Goal: Task Accomplishment & Management: Use online tool/utility

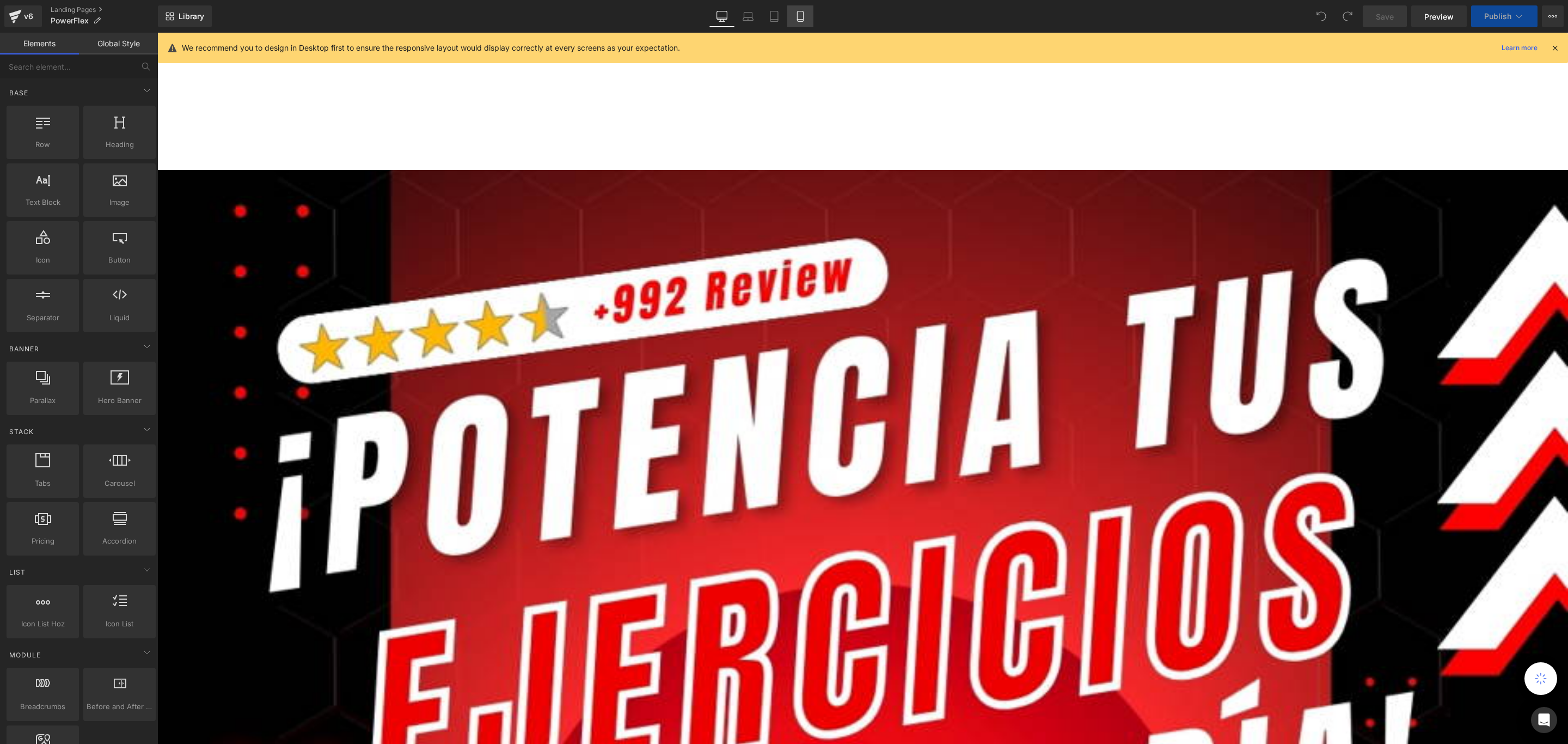
click at [801, 17] on icon at bounding box center [800, 16] width 11 height 11
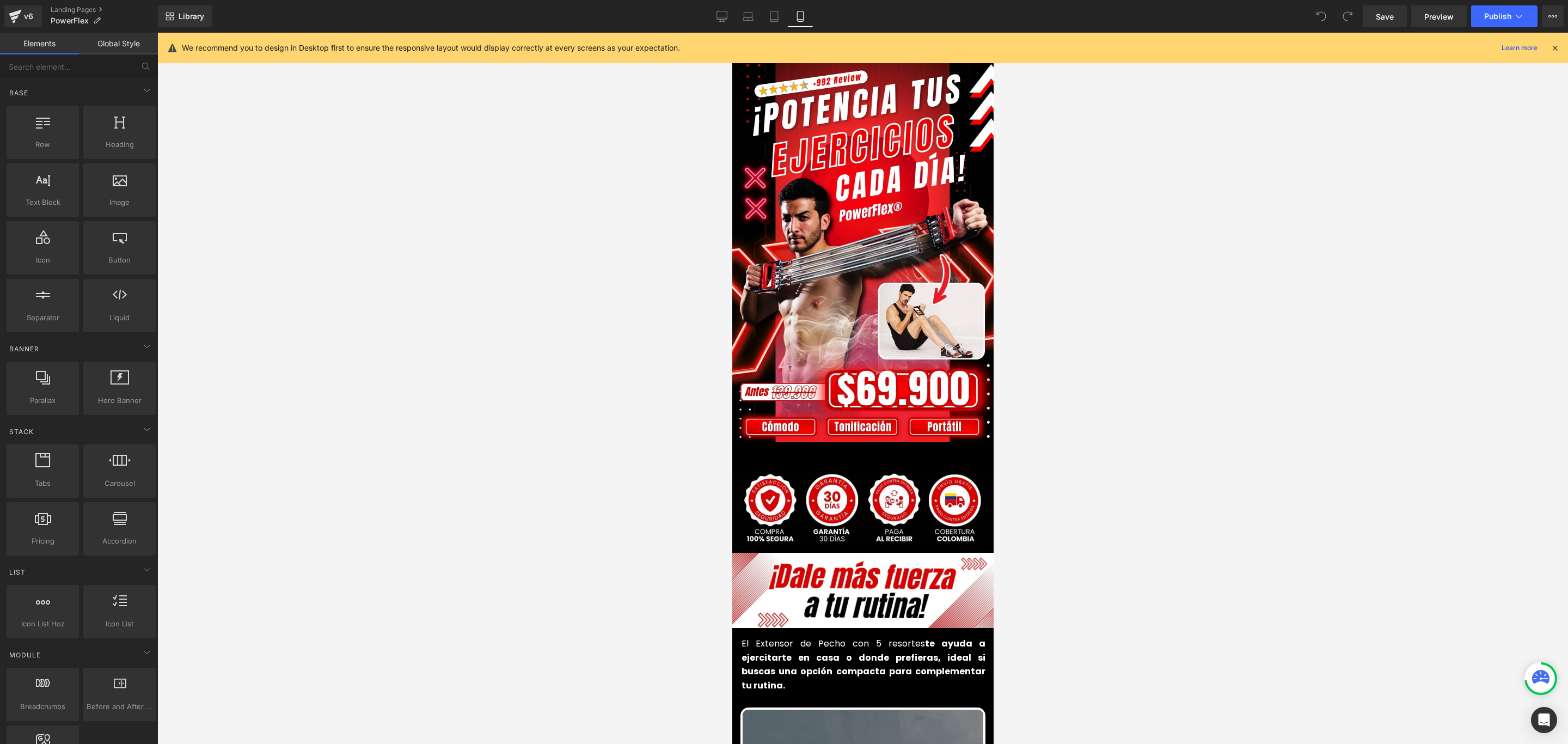
click at [1552, 46] on icon at bounding box center [1555, 48] width 10 height 10
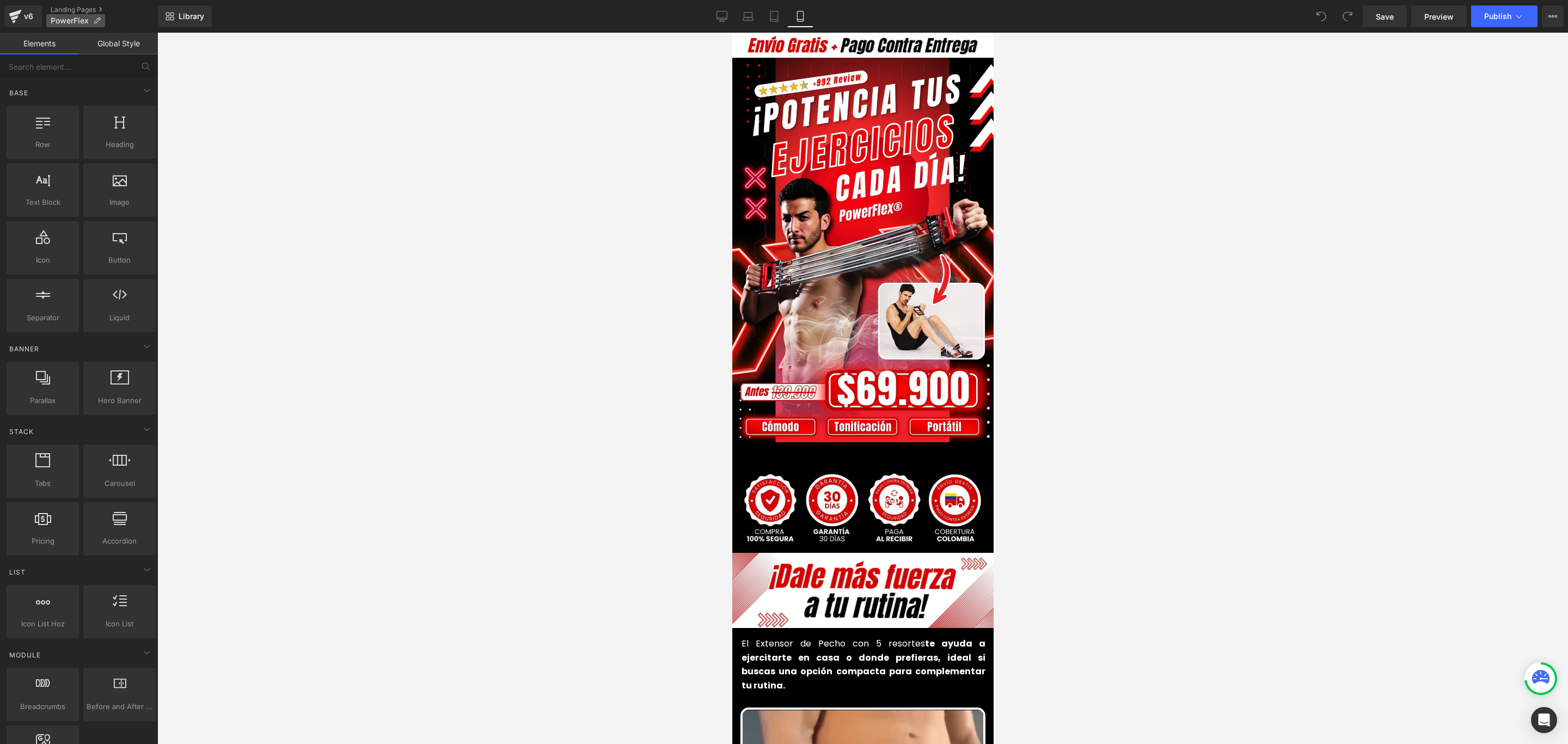
click at [98, 20] on icon at bounding box center [97, 20] width 8 height 8
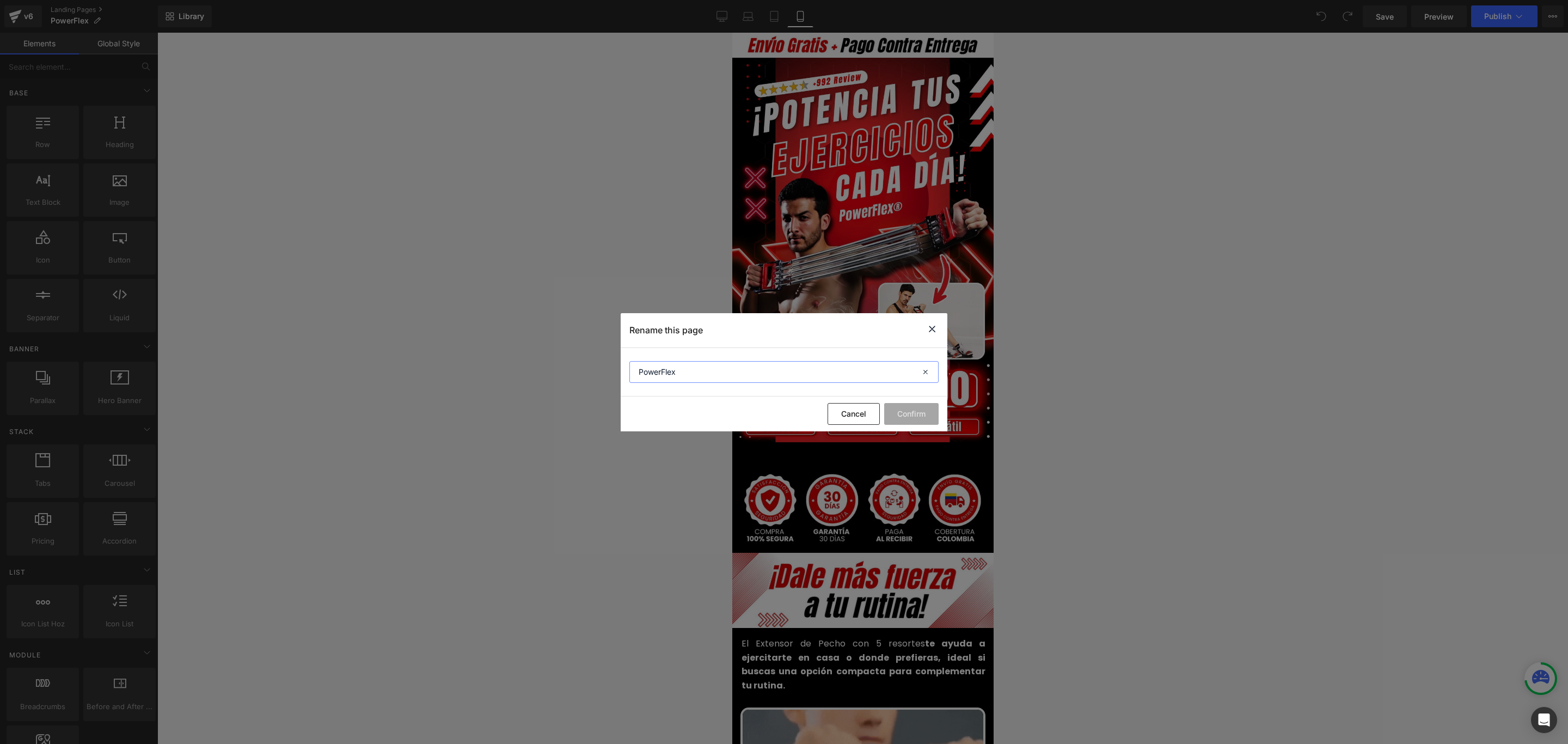
click at [686, 367] on input "PowerFlex" at bounding box center [784, 372] width 310 height 22
paste input "®"
click at [635, 373] on input "PowerFlex®" at bounding box center [784, 372] width 310 height 22
type input "Extensor PowerFlex®"
click at [920, 413] on button "Confirm" at bounding box center [911, 413] width 54 height 22
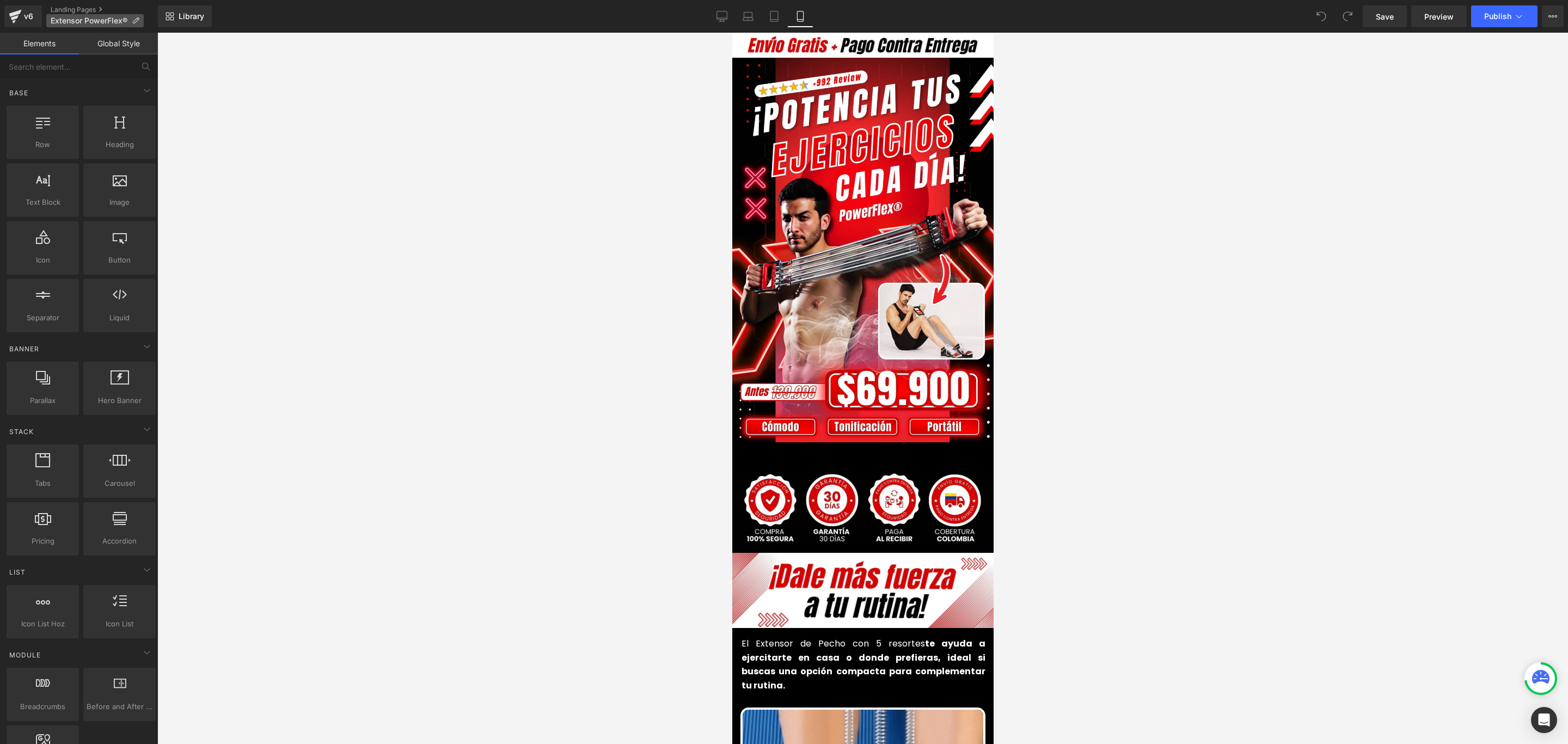
click at [138, 22] on icon at bounding box center [135, 20] width 8 height 8
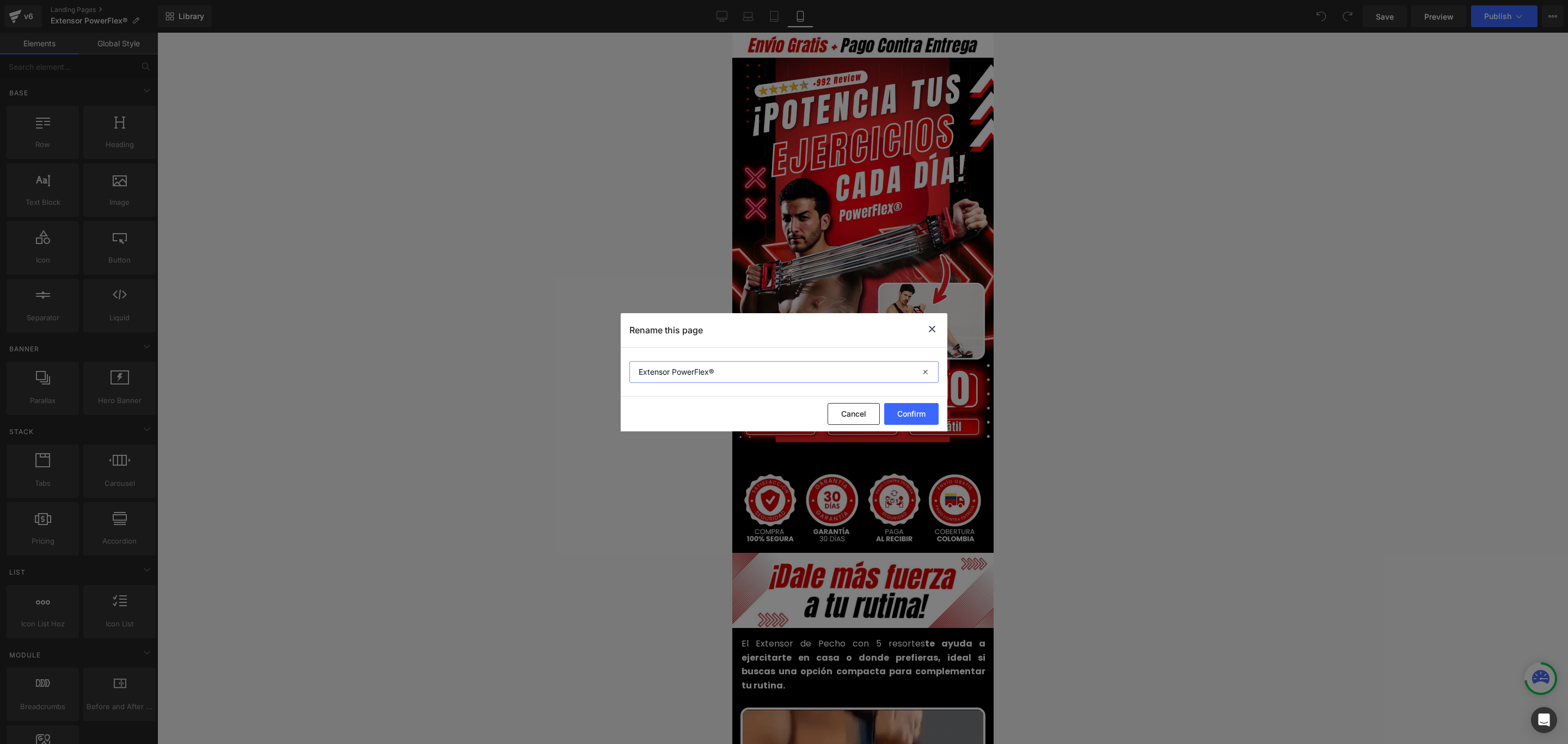
drag, startPoint x: 673, startPoint y: 369, endPoint x: 742, endPoint y: 369, distance: 69.0
click at [742, 369] on input "Extensor PowerFlex®" at bounding box center [784, 372] width 310 height 22
click at [931, 326] on icon at bounding box center [932, 329] width 13 height 13
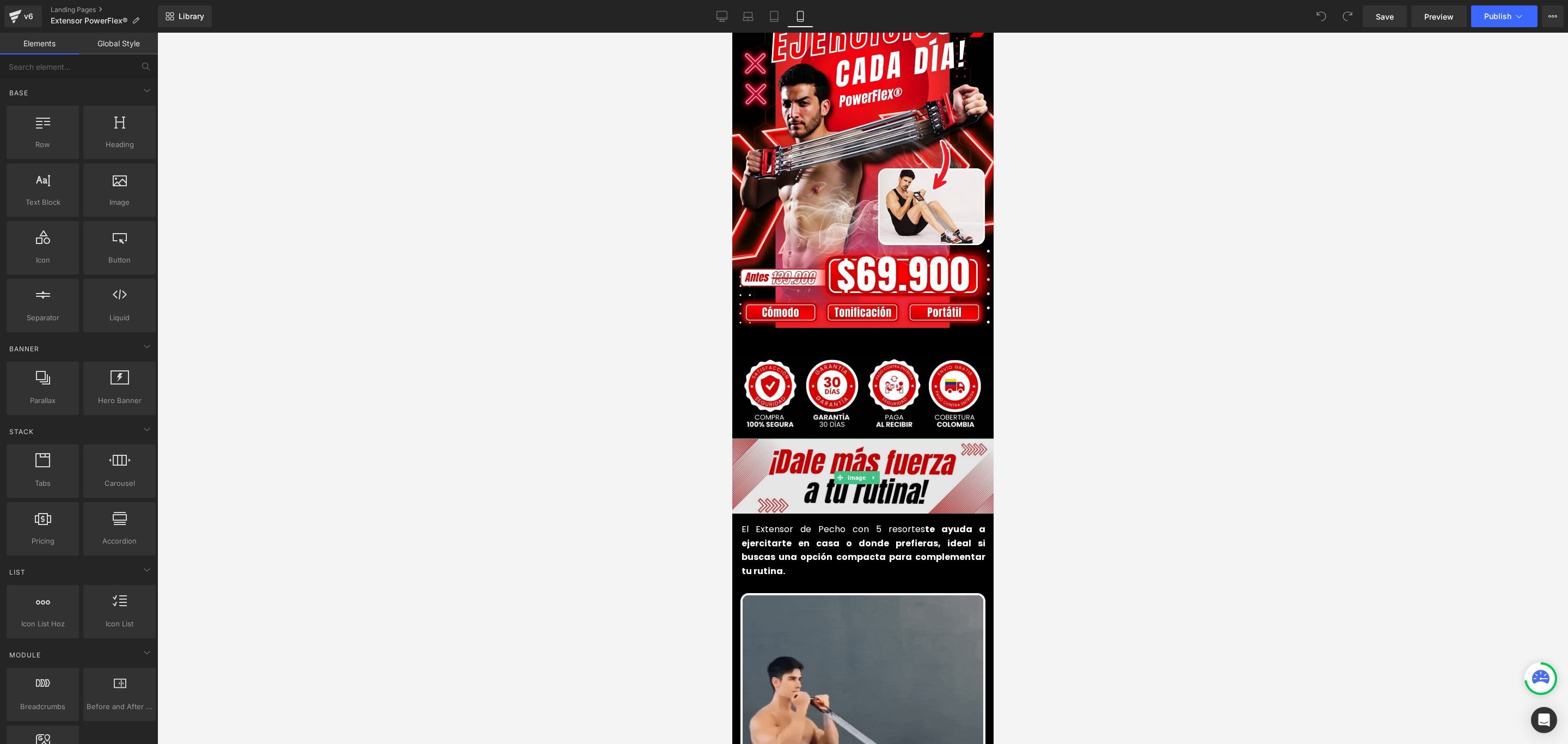
scroll to position [245, 0]
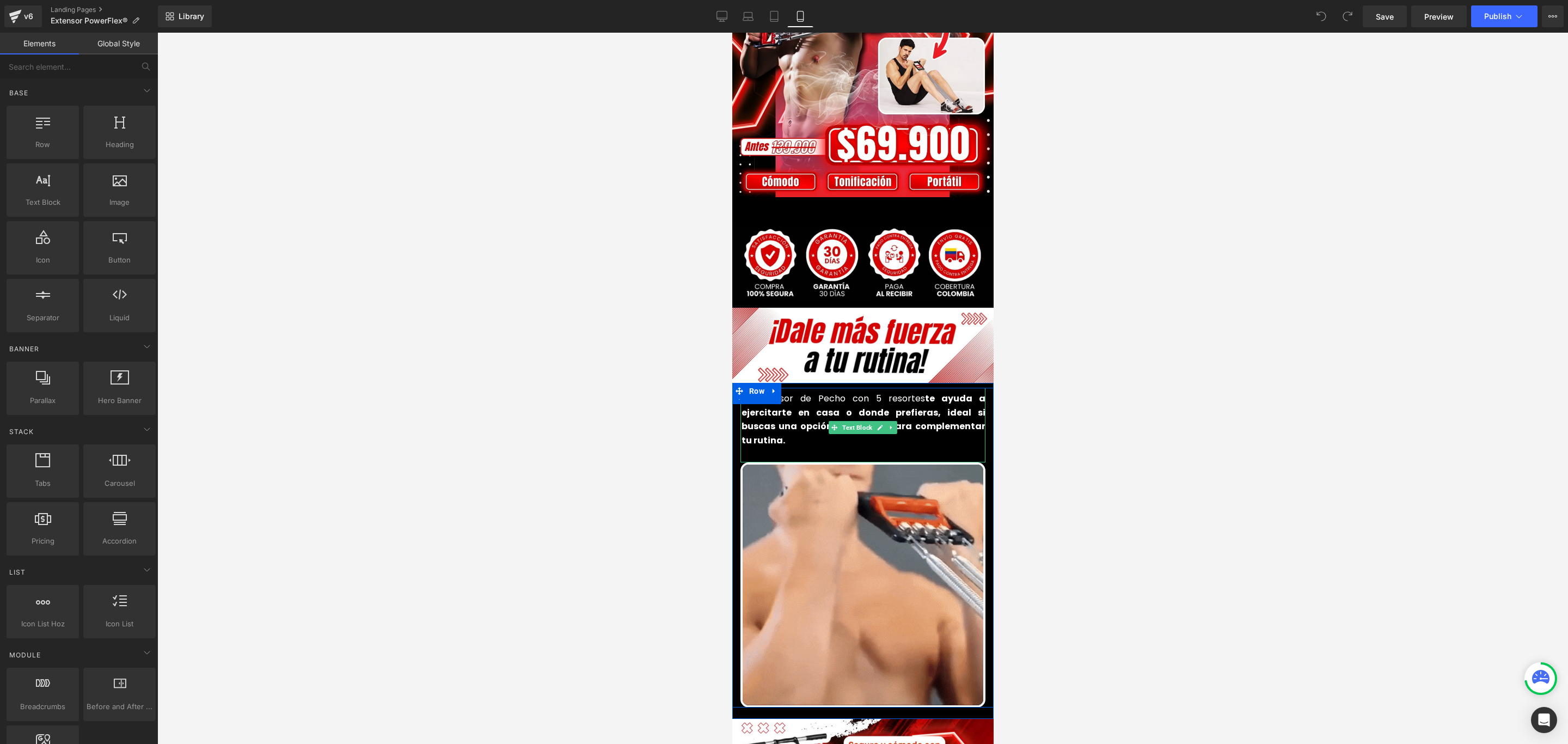
click at [841, 392] on font "El Extensor de Pecho con 5 resortes te ayuda a ejercitarte en casa o donde pref…" at bounding box center [863, 419] width 244 height 54
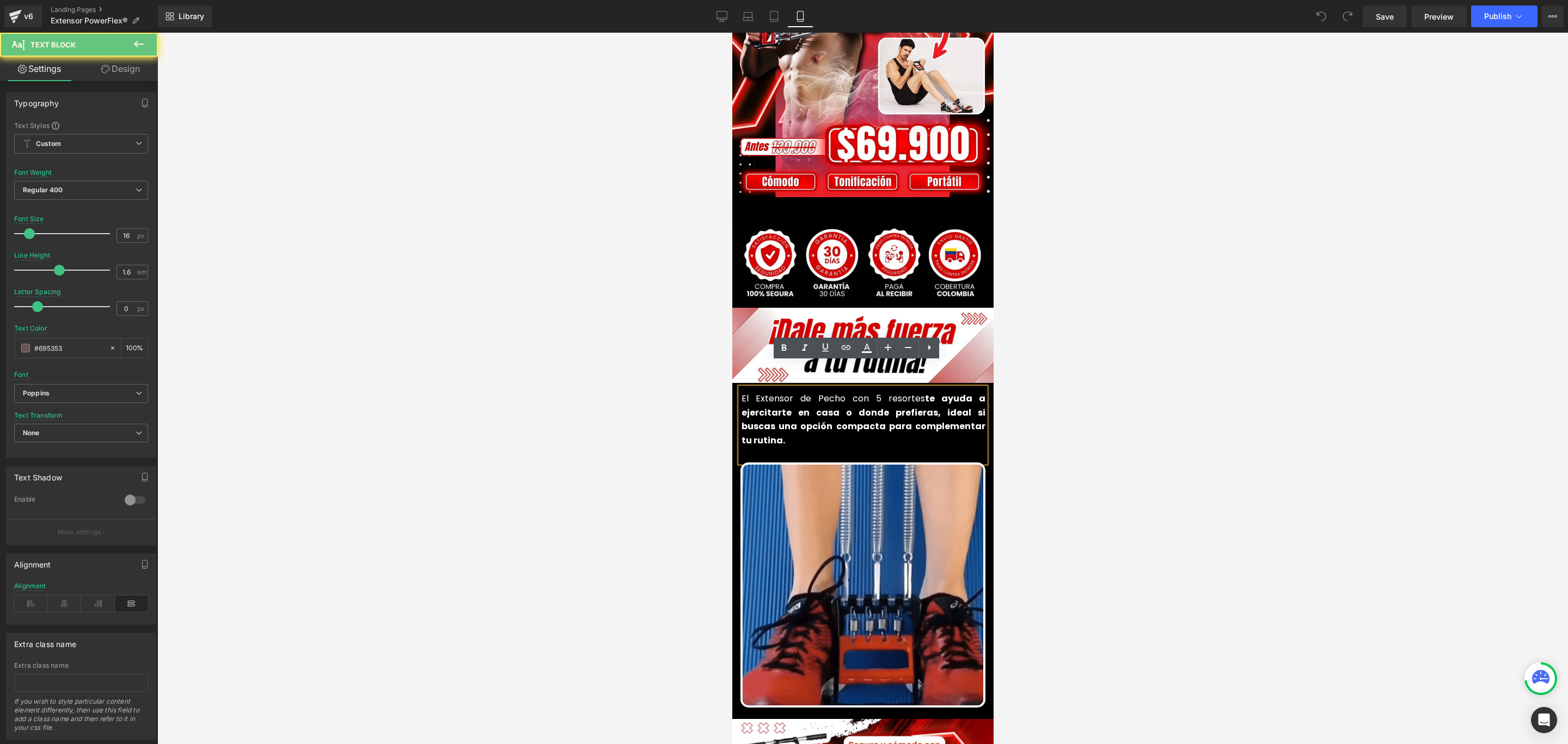
click at [844, 392] on font "El Extensor de Pecho con 5 resortes te ayuda a ejercitarte en casa o donde pref…" at bounding box center [863, 419] width 244 height 54
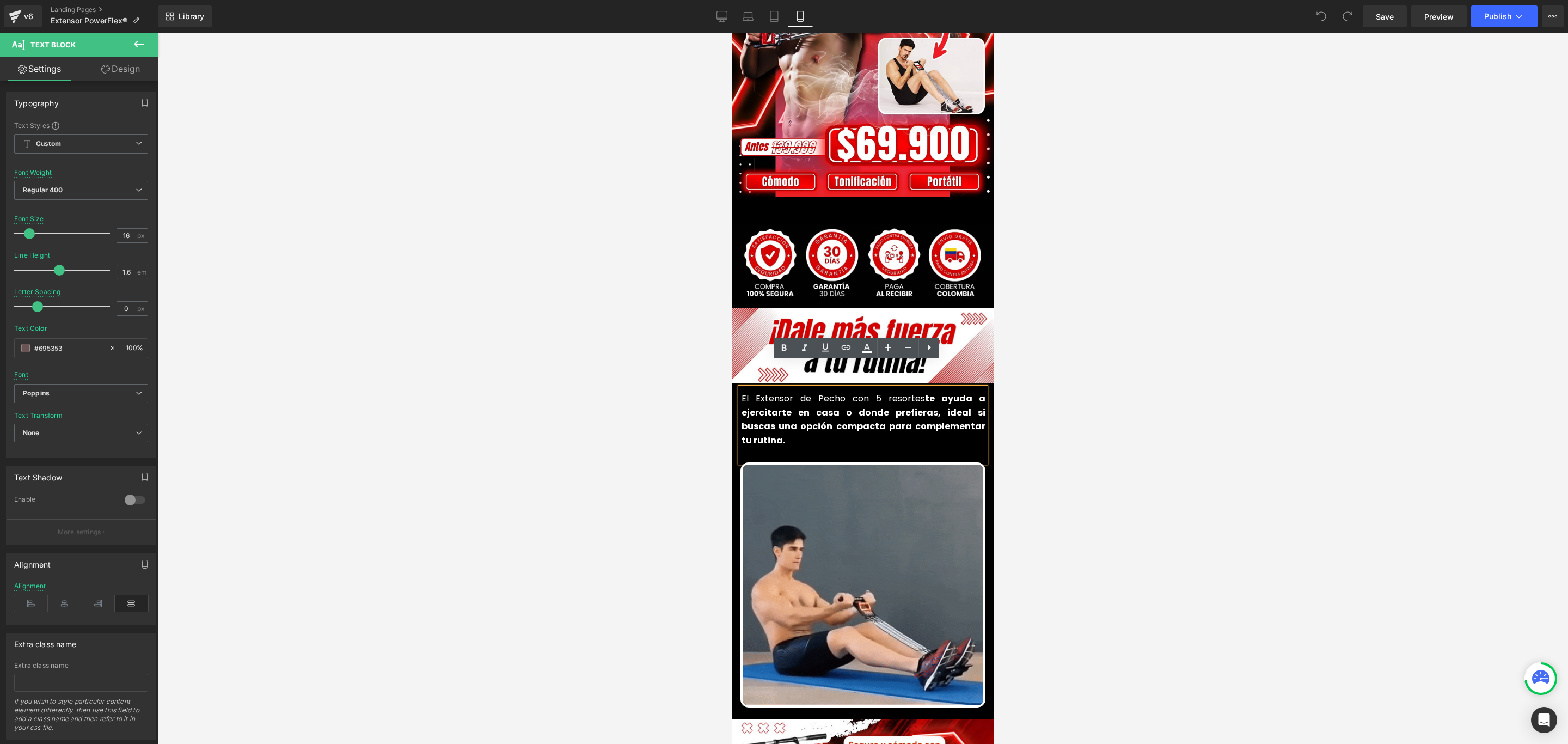
paste div
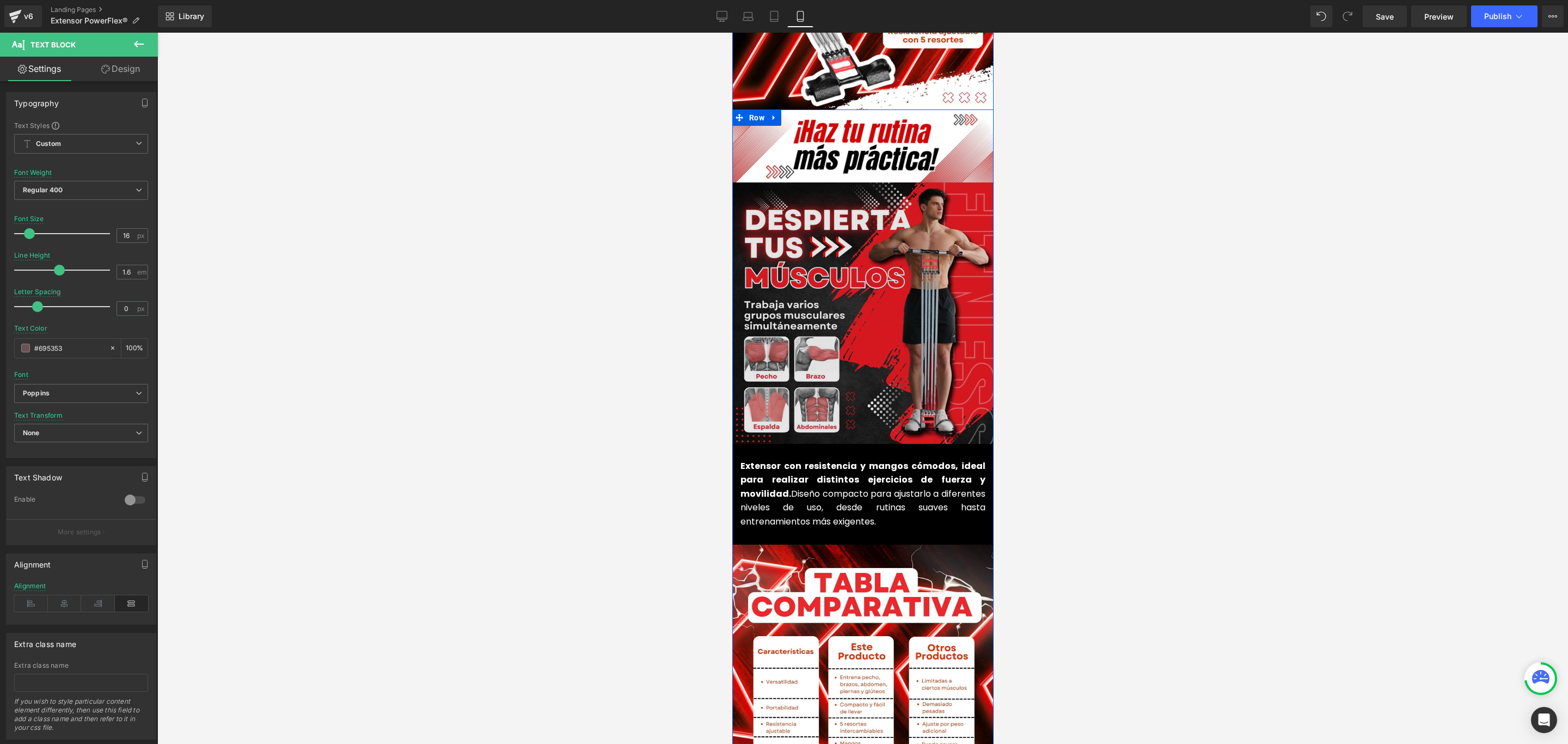
scroll to position [1062, 0]
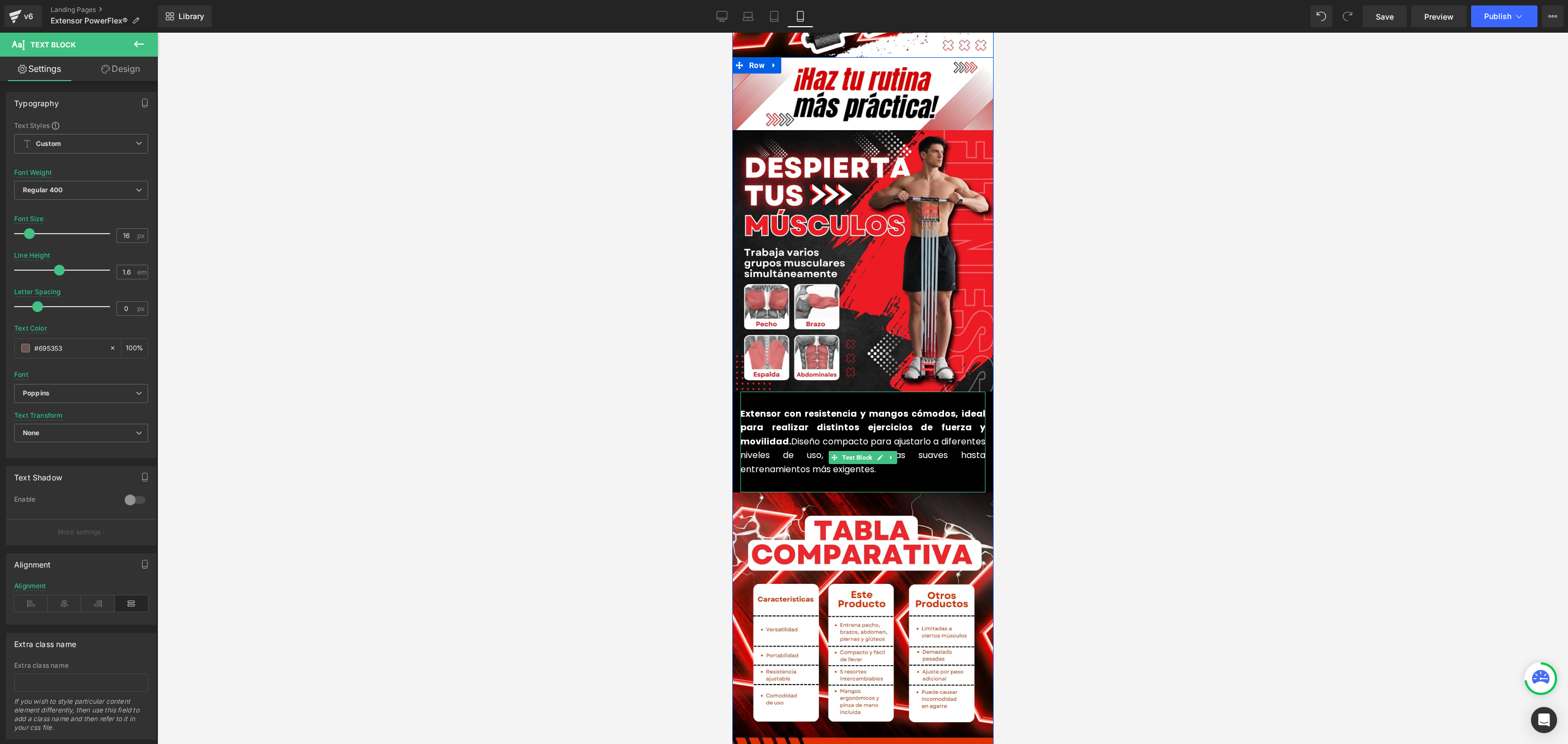
click at [953, 407] on strong "Extensor con resistencia y mangos cómodos, ideal para realizar distintos ejerci…" at bounding box center [862, 427] width 245 height 40
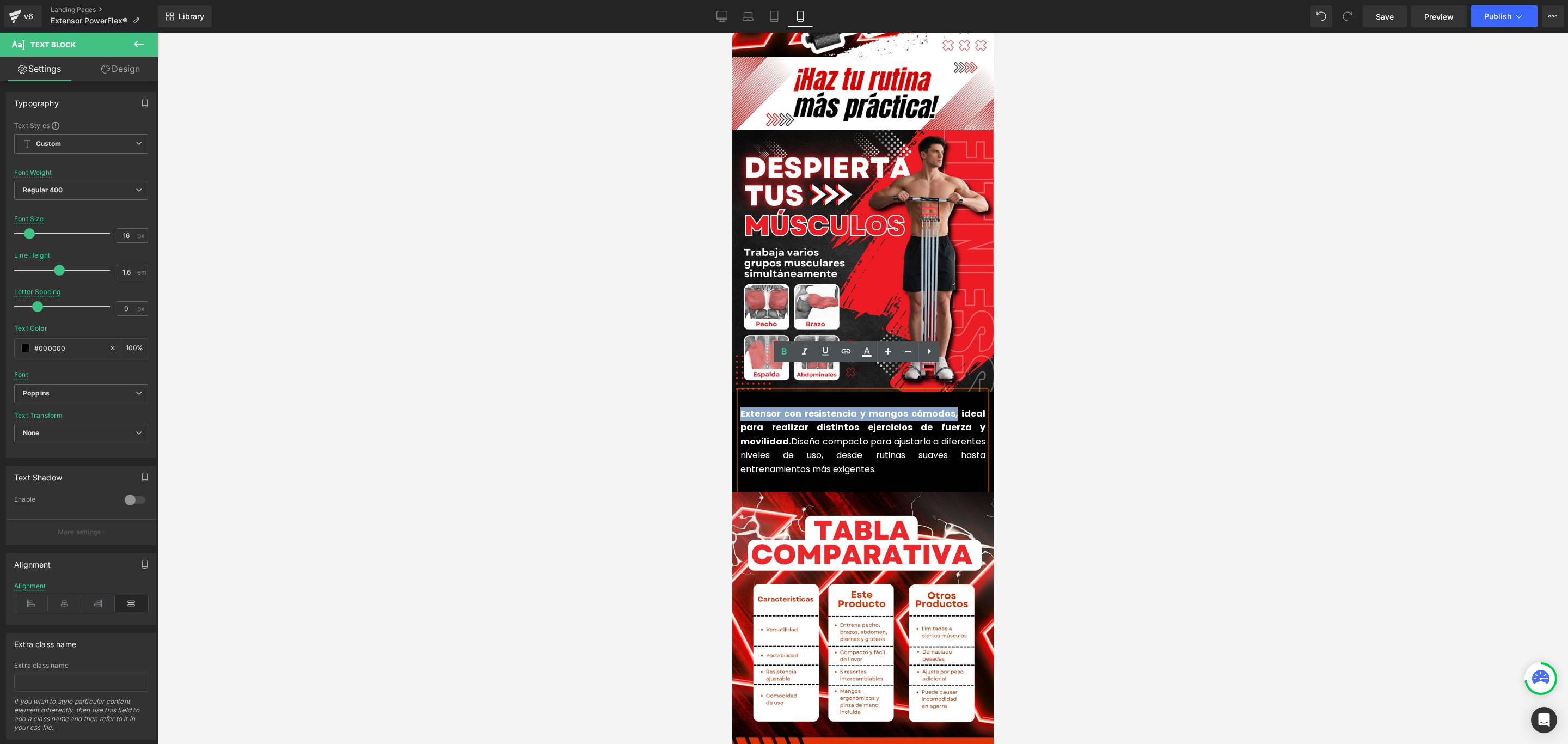
drag, startPoint x: 951, startPoint y: 387, endPoint x: 1462, endPoint y: 430, distance: 512.8
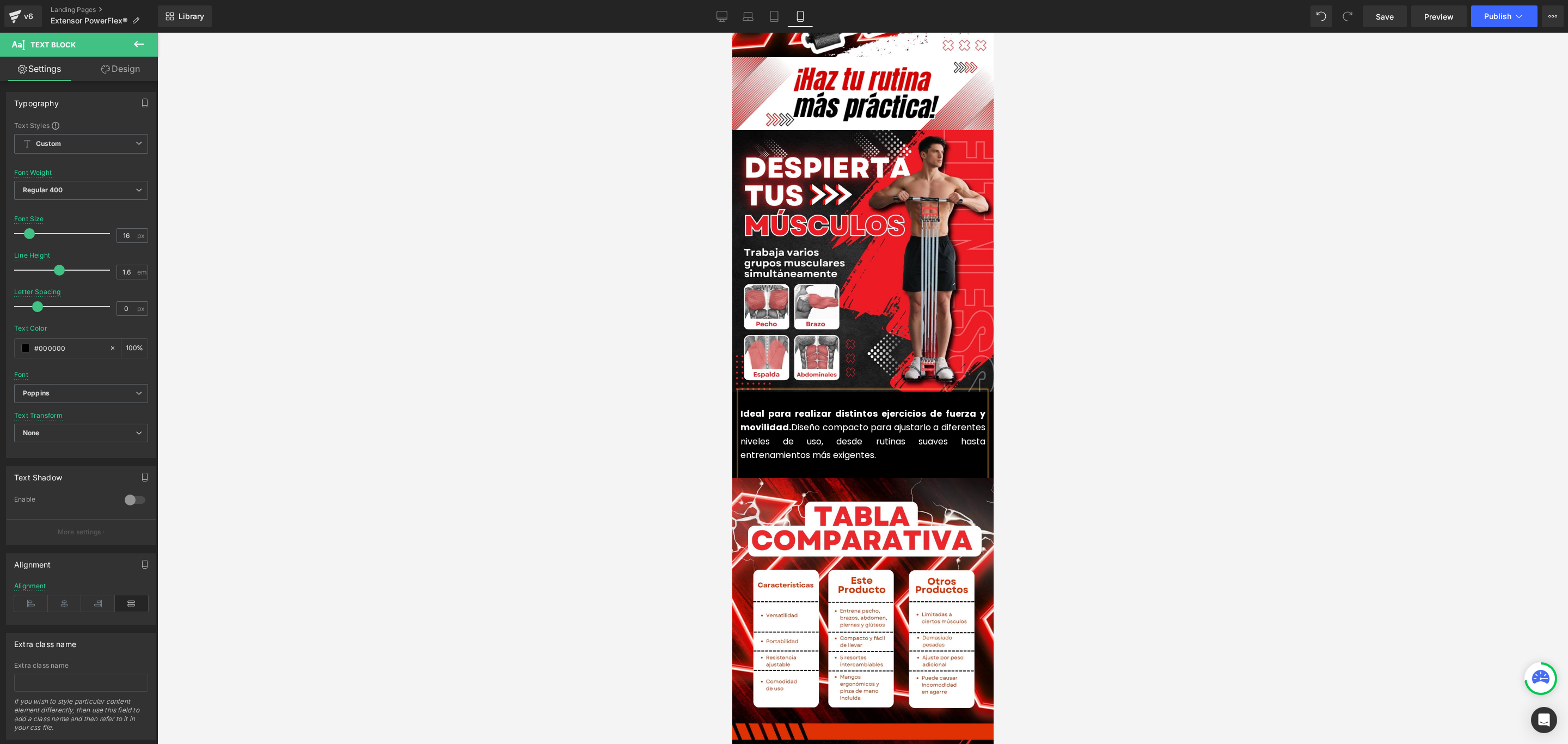
click at [791, 407] on font "Ideal para realizar distintos ejercicios de fuerza y movilidad. Diseño compacto…" at bounding box center [862, 434] width 245 height 54
click at [908, 423] on p "Ideal para realizar distintos ejercicios de fuerza y movilidad. Con diseño comp…" at bounding box center [862, 435] width 245 height 56
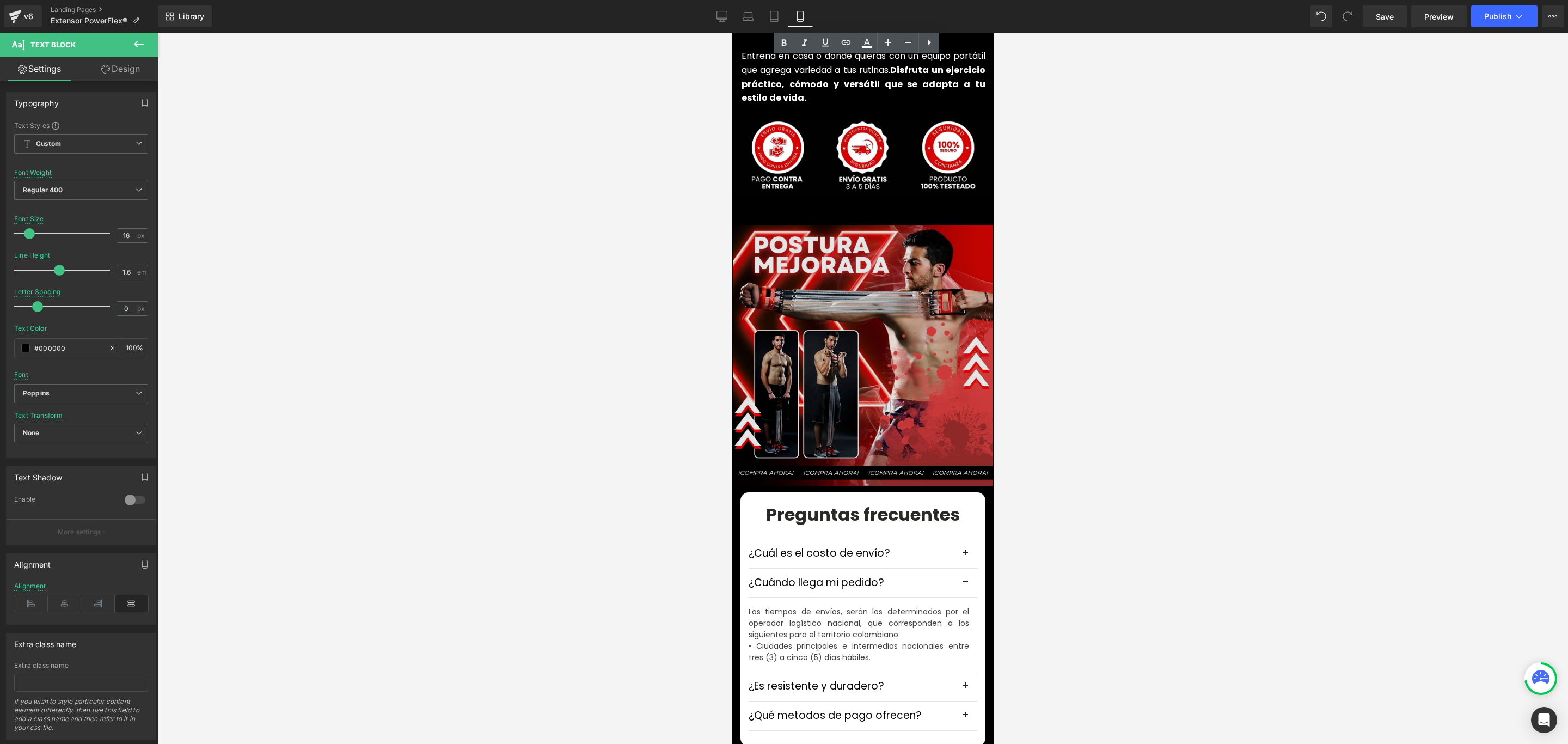
scroll to position [2777, 0]
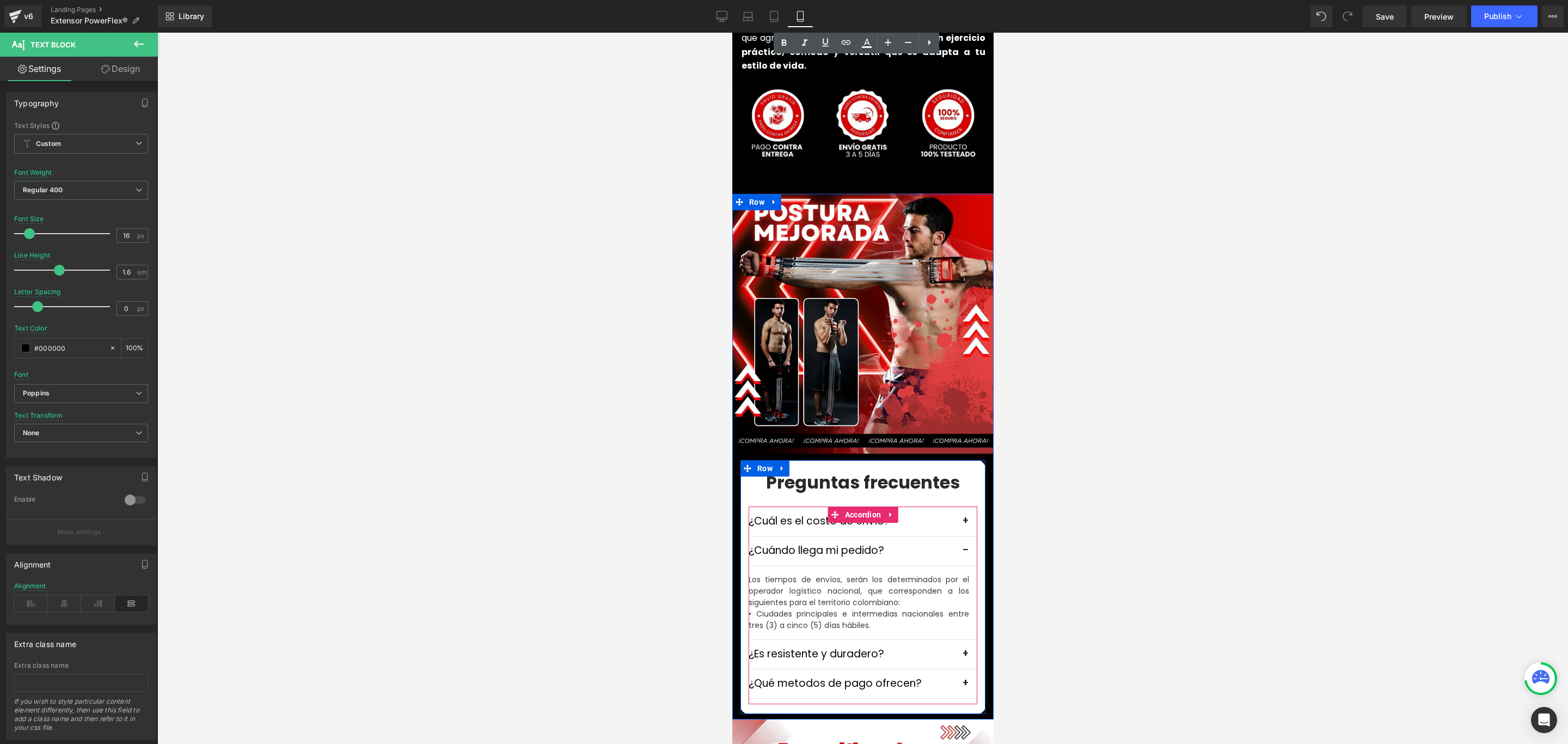
click at [966, 553] on span "button" at bounding box center [966, 553] width 0 height 0
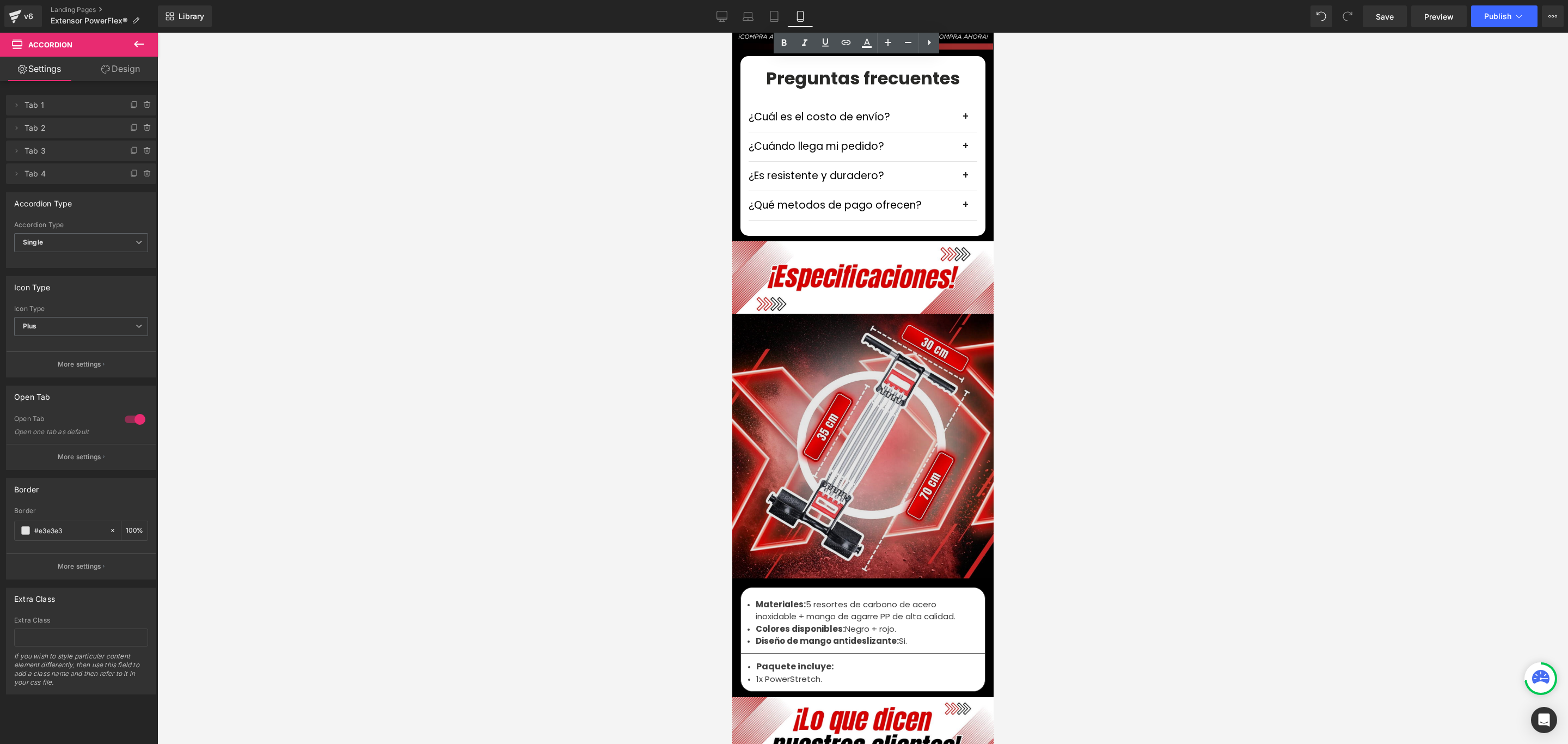
scroll to position [3185, 0]
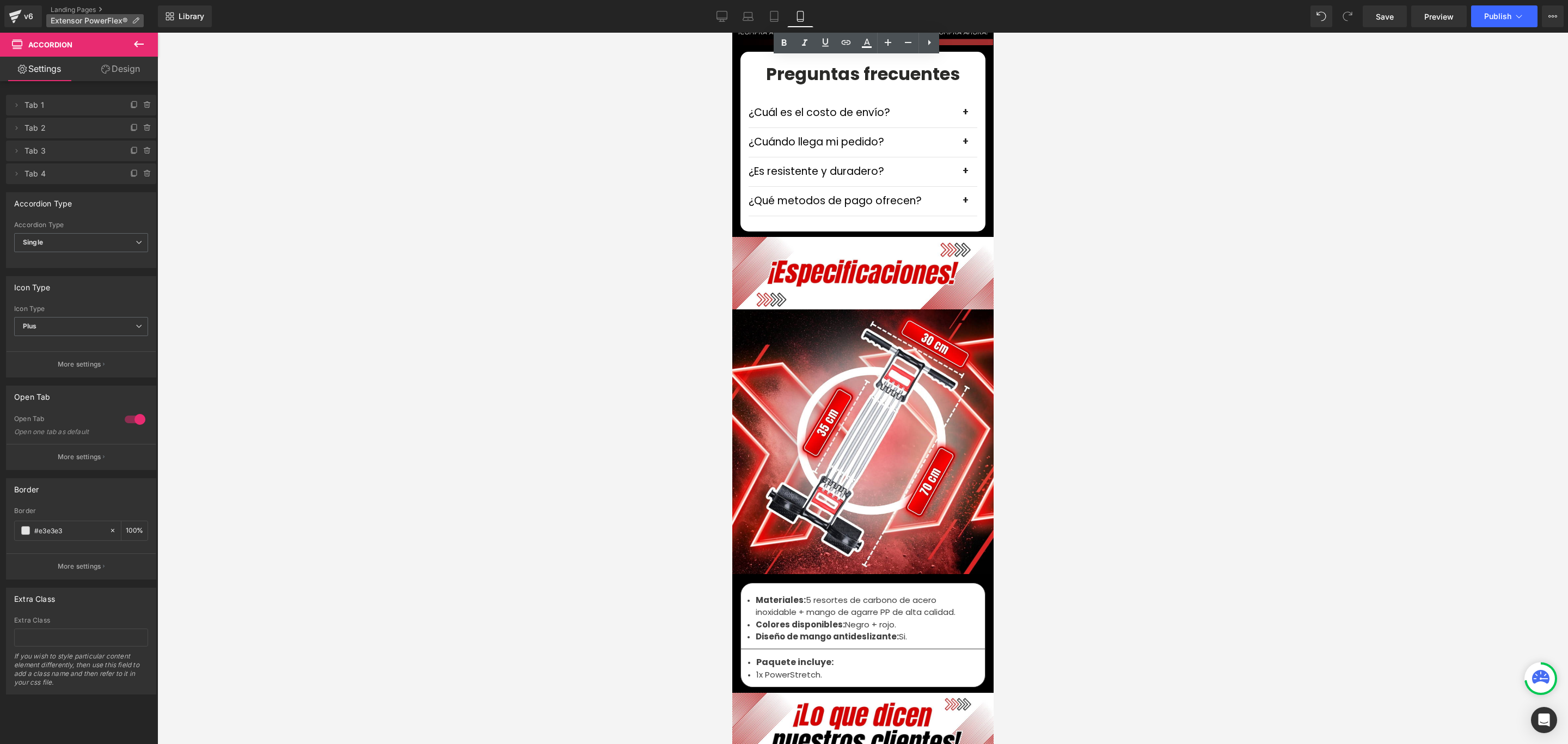
click at [134, 18] on icon at bounding box center [135, 20] width 8 height 8
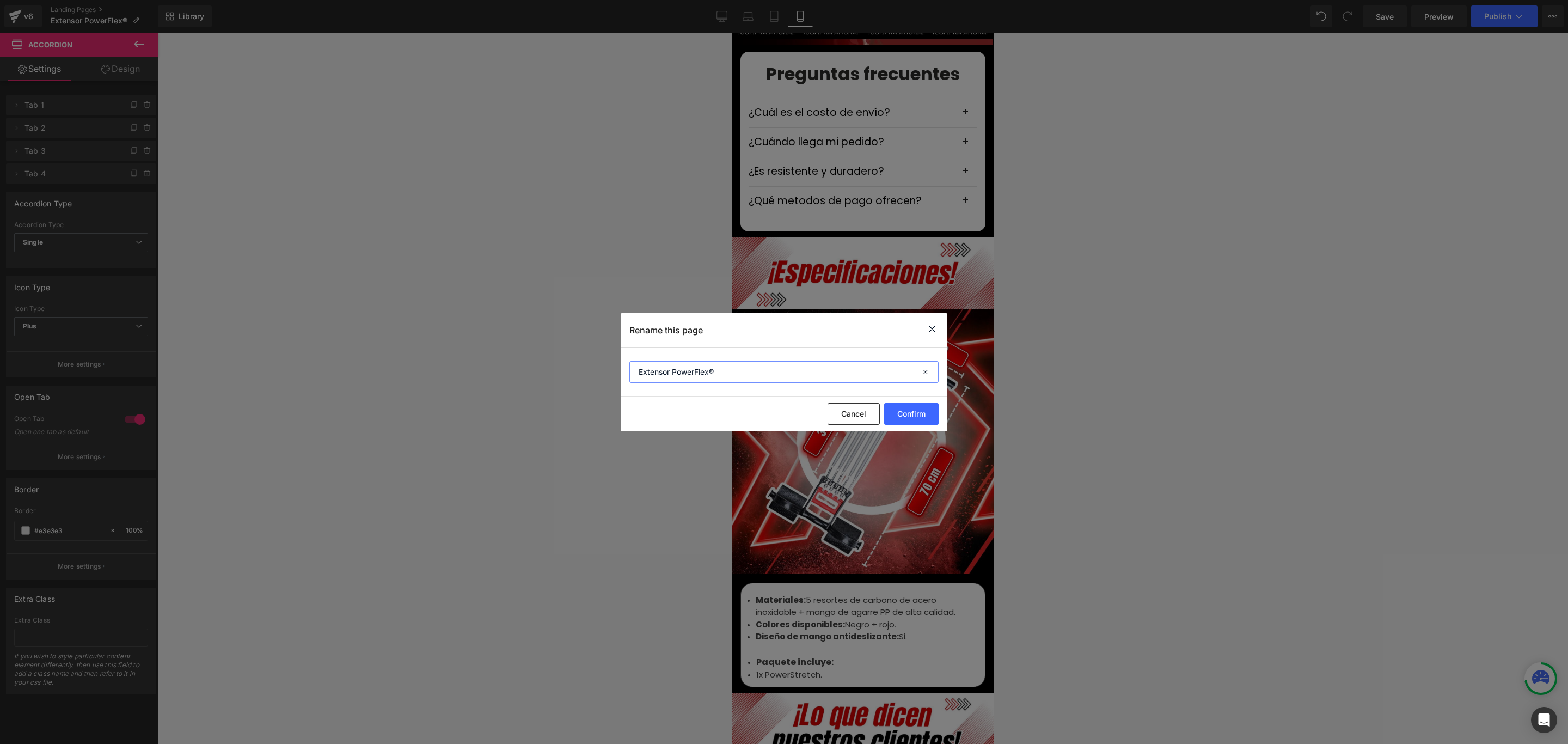
drag, startPoint x: 670, startPoint y: 370, endPoint x: 608, endPoint y: 371, distance: 62.0
click at [608, 371] on div "Rename this page Extensor PowerFlex® Cancel Confirm" at bounding box center [784, 372] width 1568 height 744
click at [917, 414] on button "Confirm" at bounding box center [911, 413] width 54 height 22
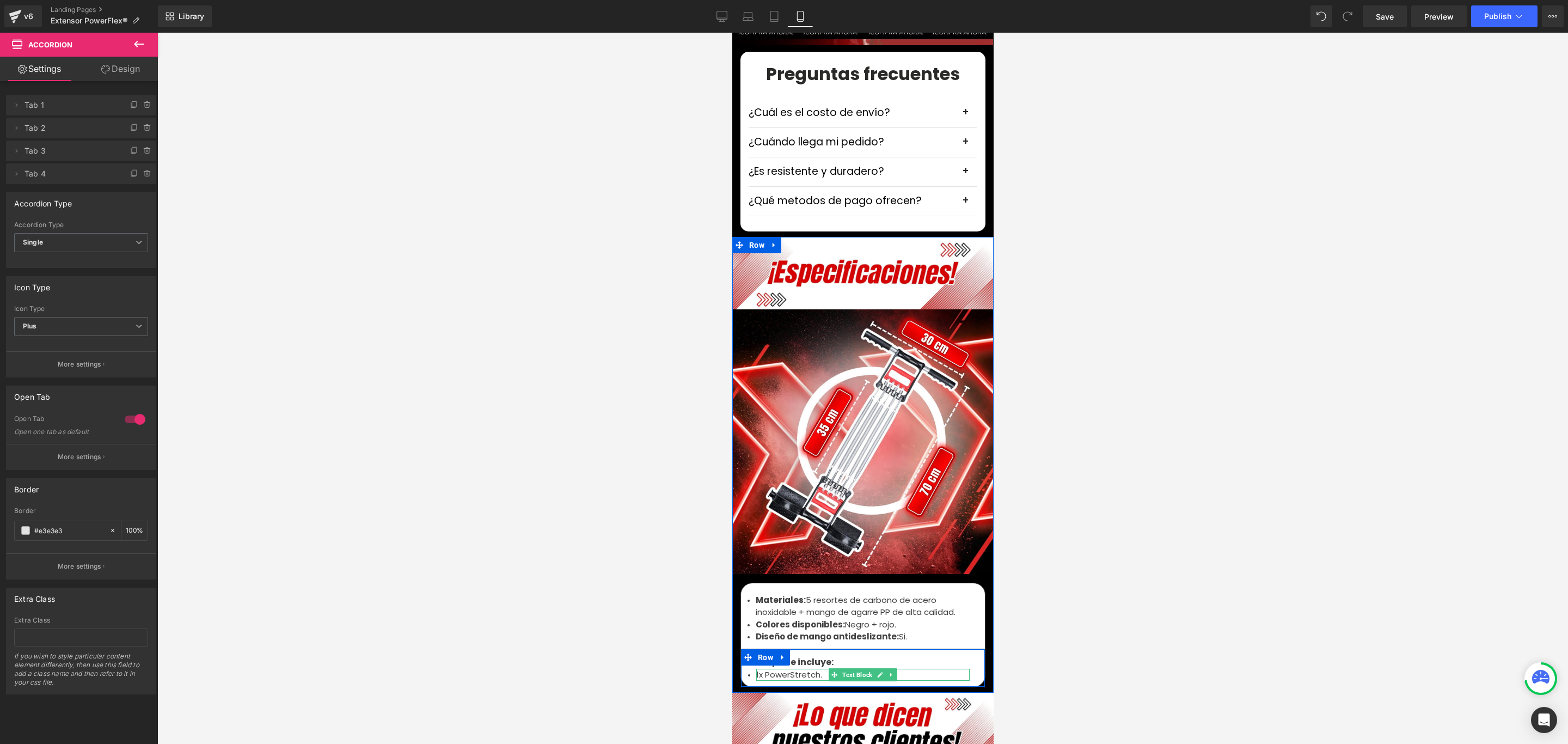
click at [759, 668] on li "1x PowerStretch." at bounding box center [863, 675] width 213 height 13
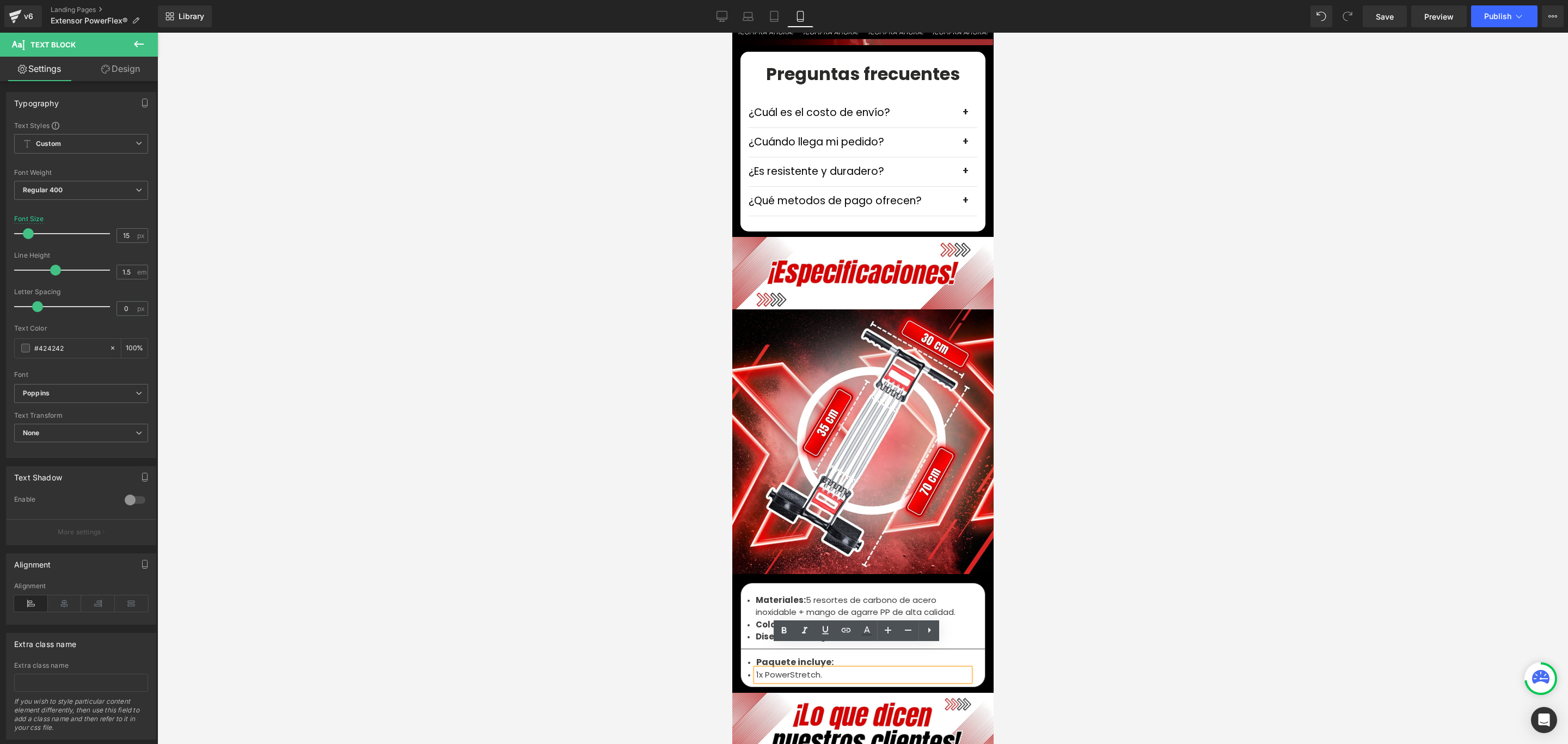
click at [758, 668] on li "1x PowerStretch." at bounding box center [863, 675] width 213 height 13
paste div
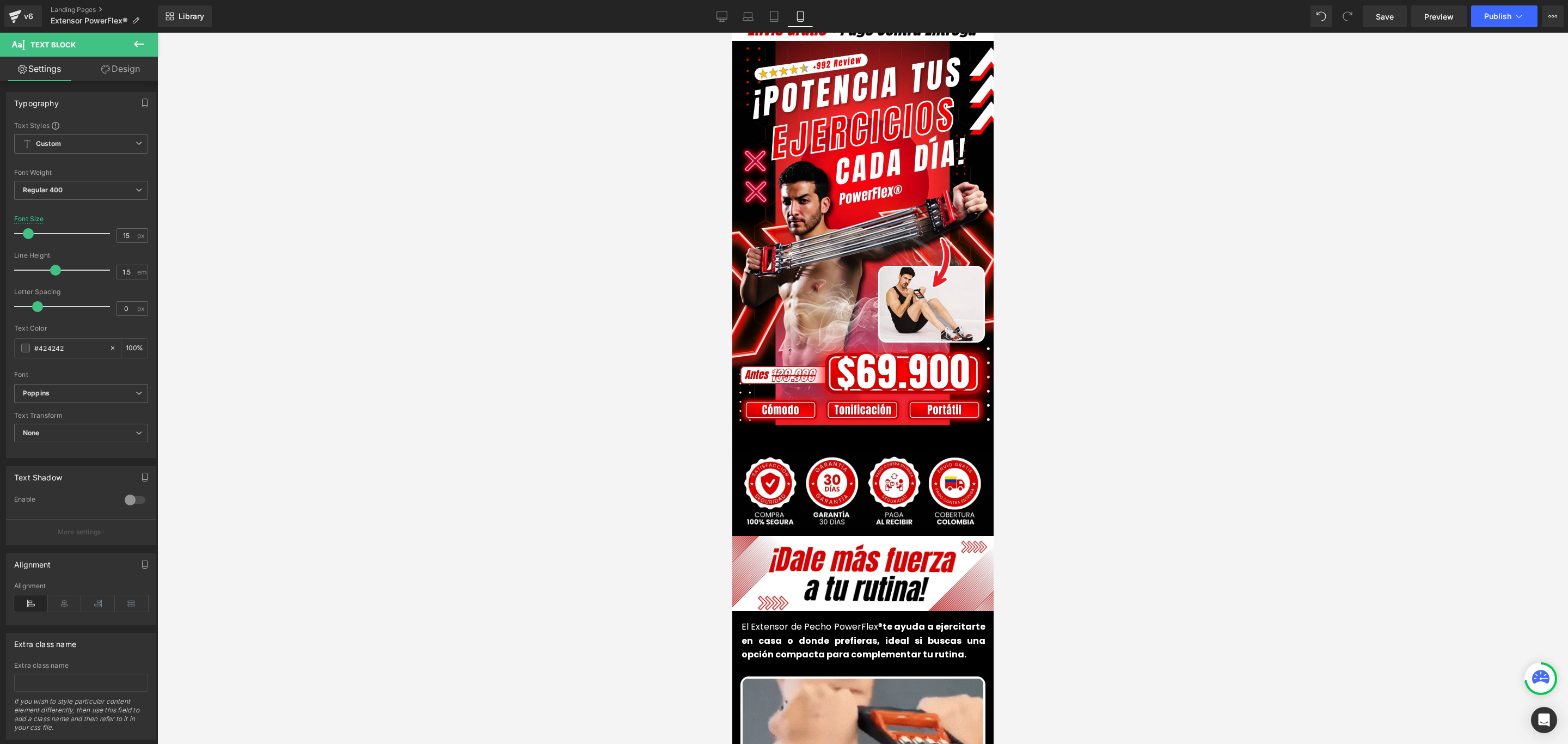
scroll to position [0, 0]
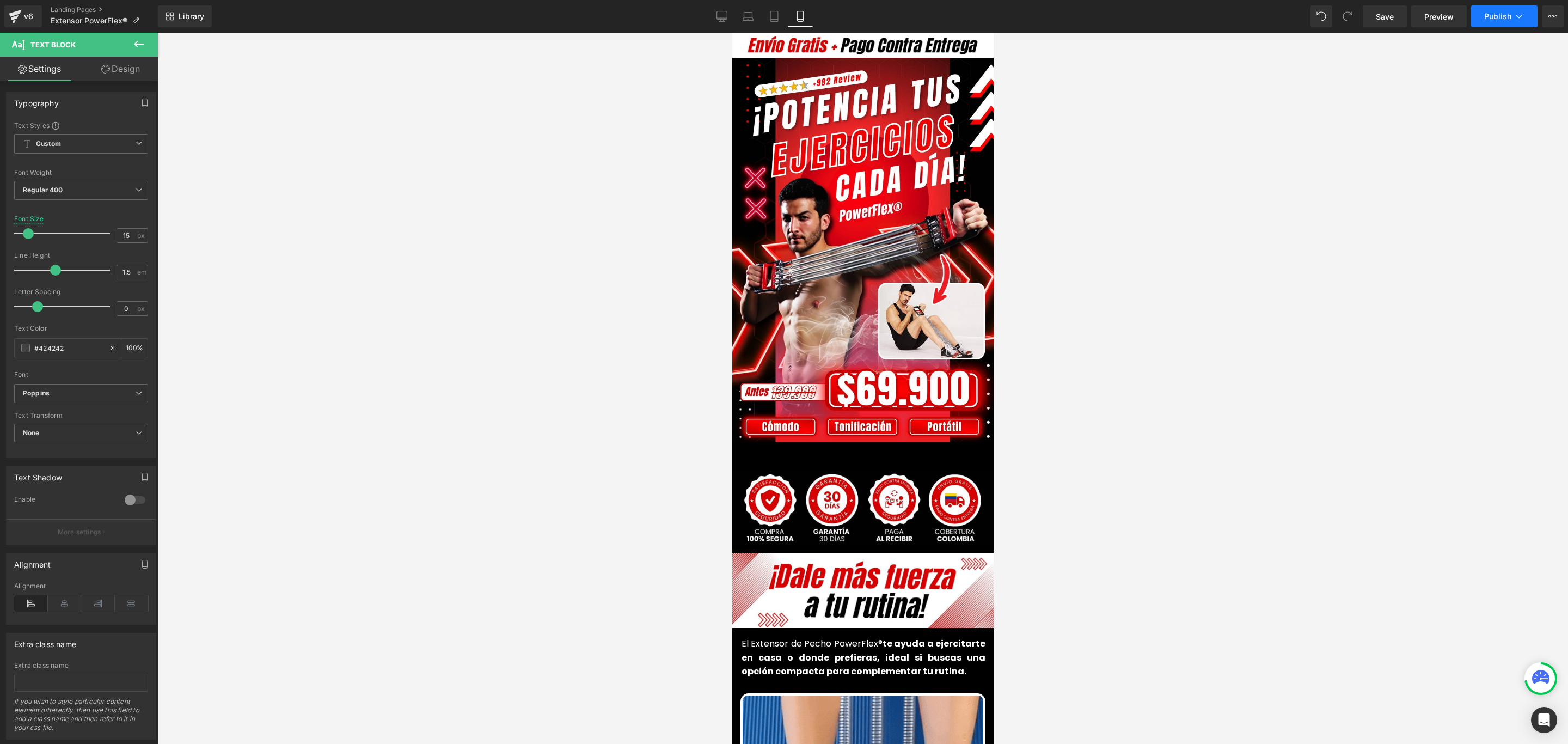
click at [1500, 11] on button "Publish" at bounding box center [1504, 16] width 66 height 22
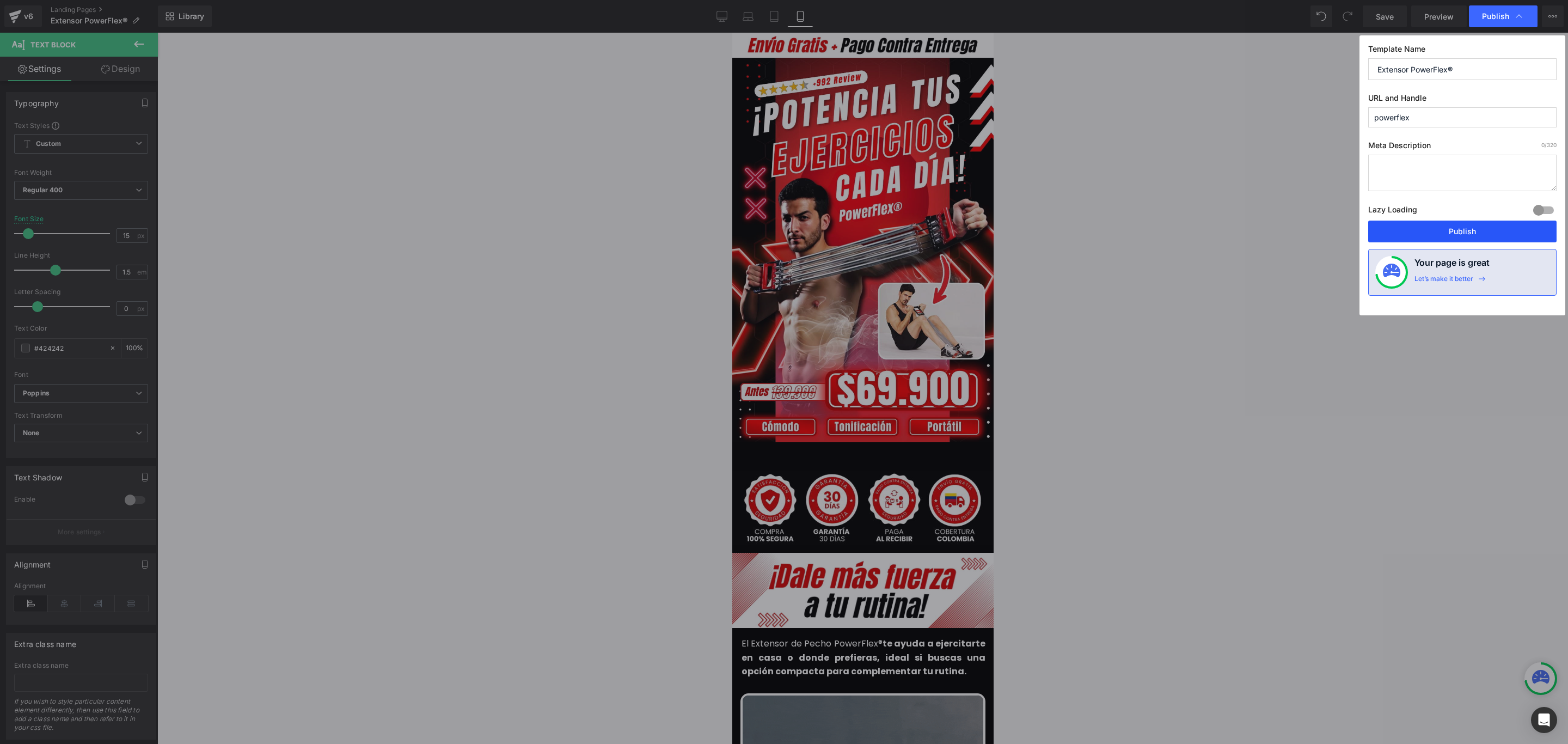
click at [1452, 226] on button "Publish" at bounding box center [1462, 231] width 189 height 22
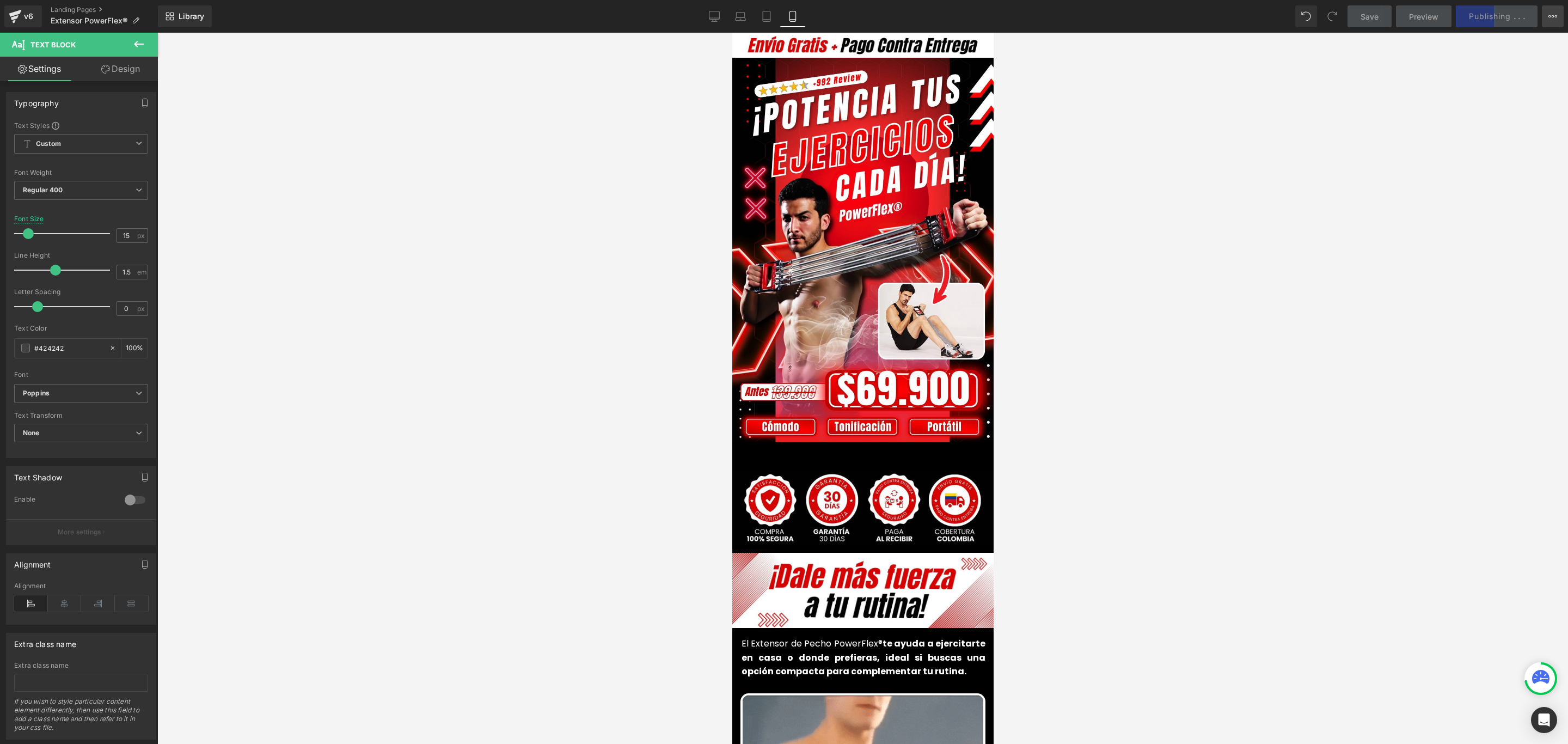
click at [1557, 12] on icon at bounding box center [1552, 16] width 8 height 8
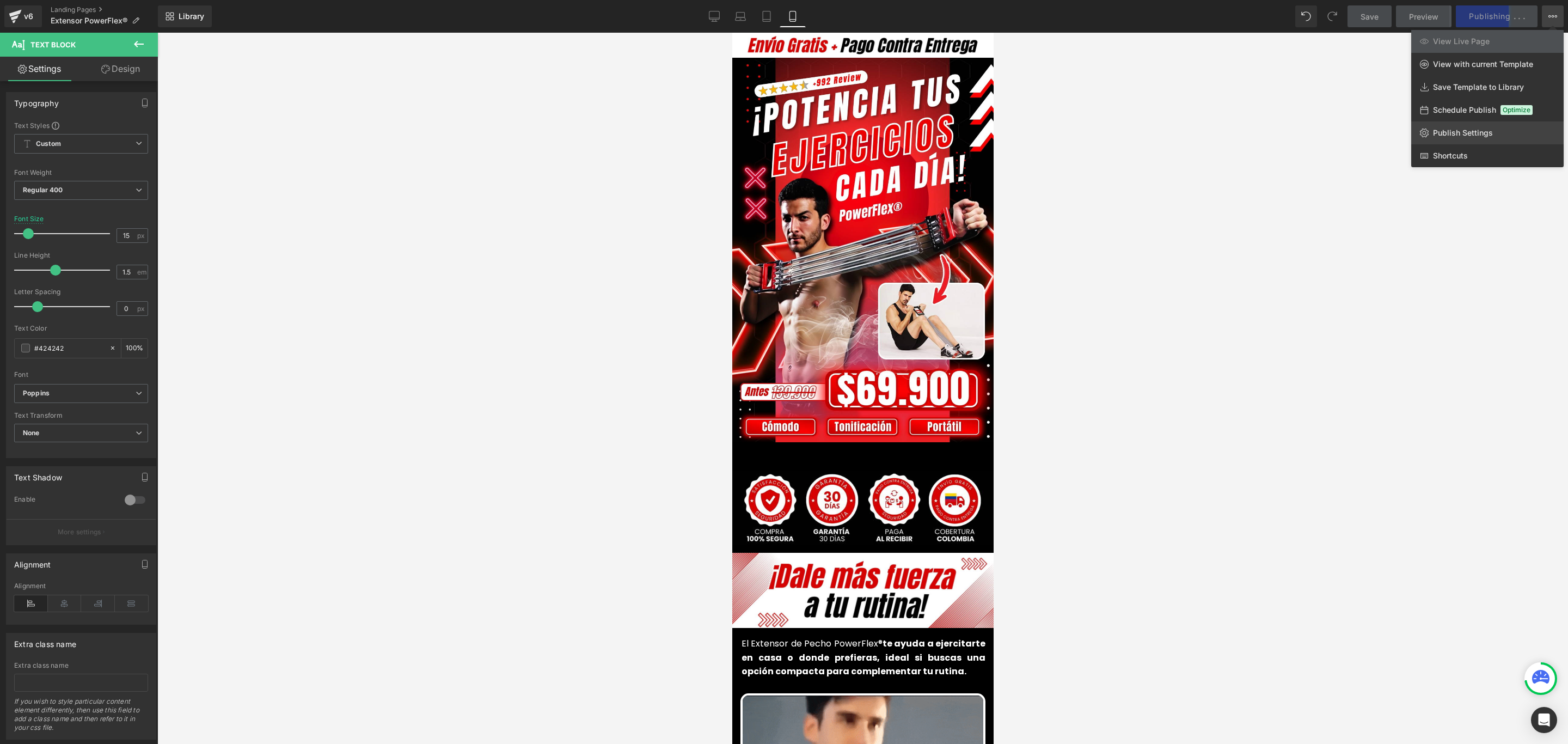
click at [1502, 129] on link "Publish Settings" at bounding box center [1487, 133] width 153 height 23
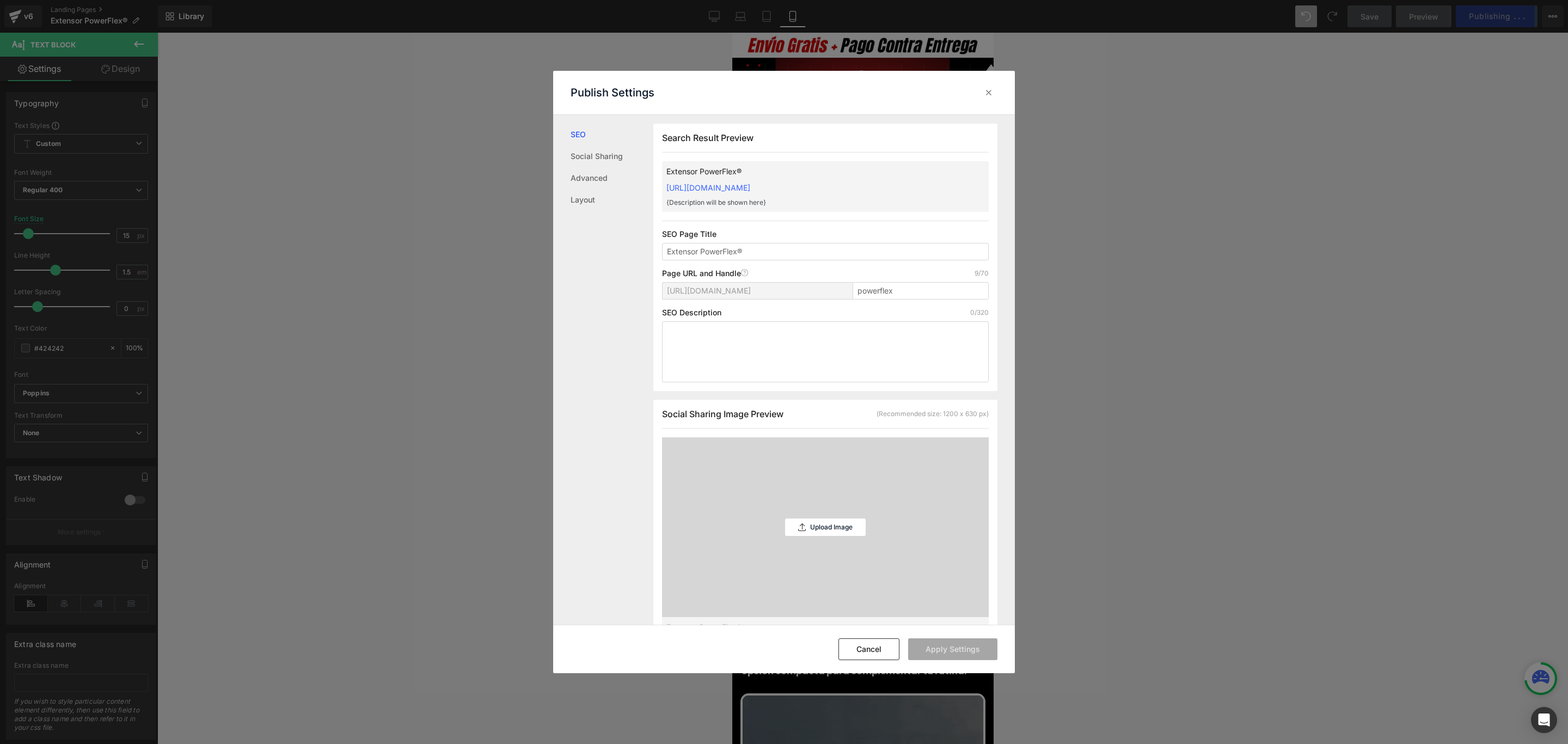
scroll to position [1, 0]
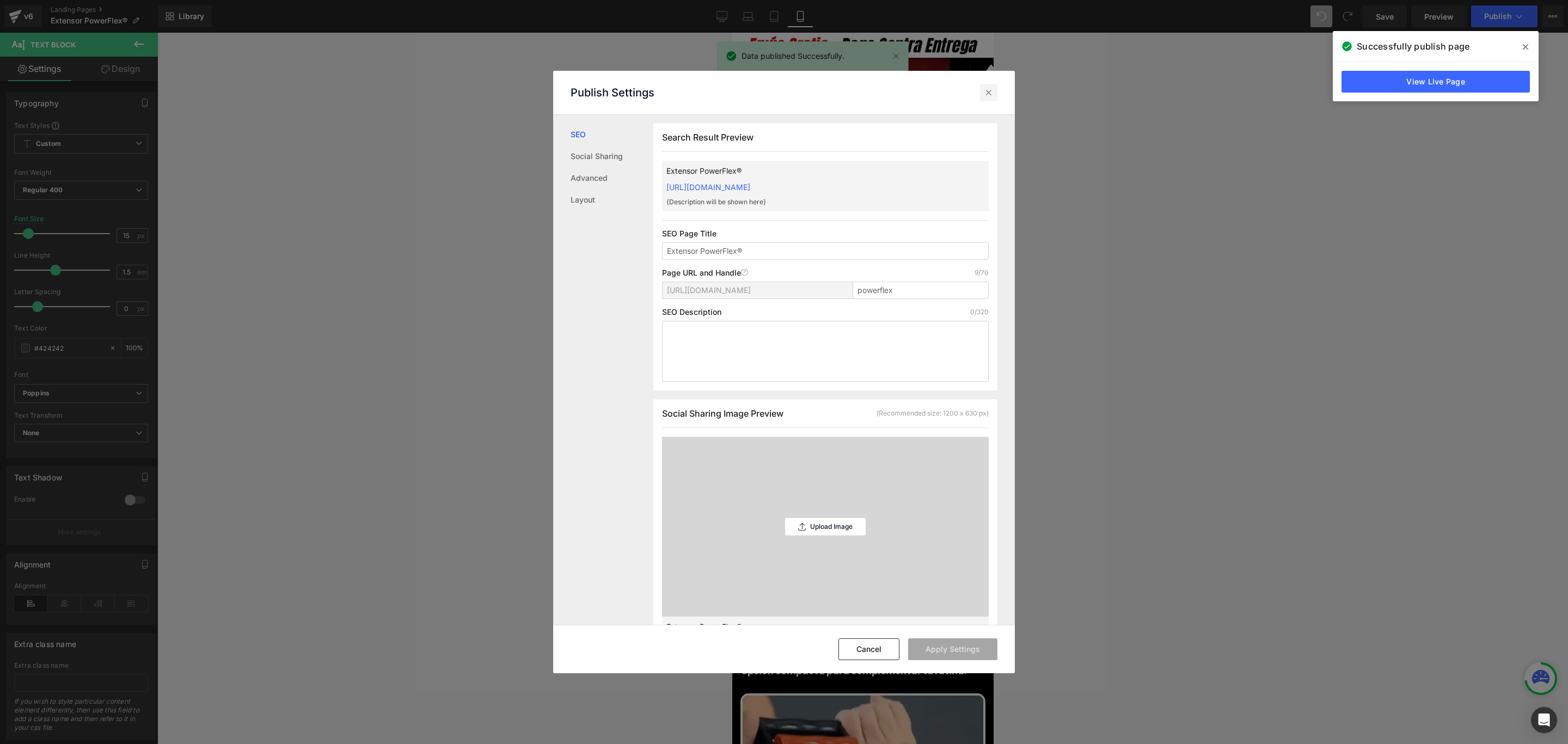
click at [994, 93] on icon at bounding box center [989, 92] width 11 height 11
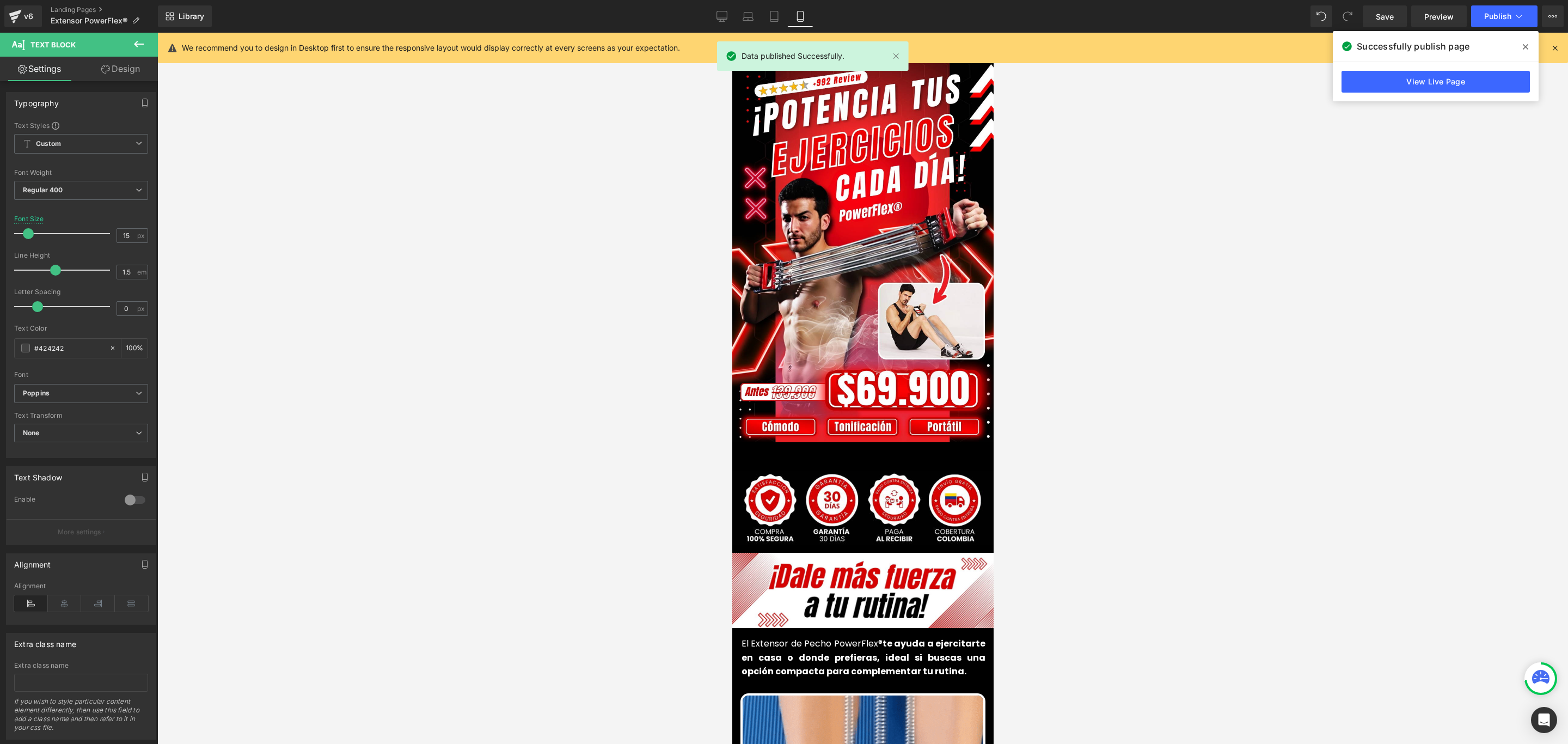
click at [1530, 48] on span at bounding box center [1526, 47] width 18 height 18
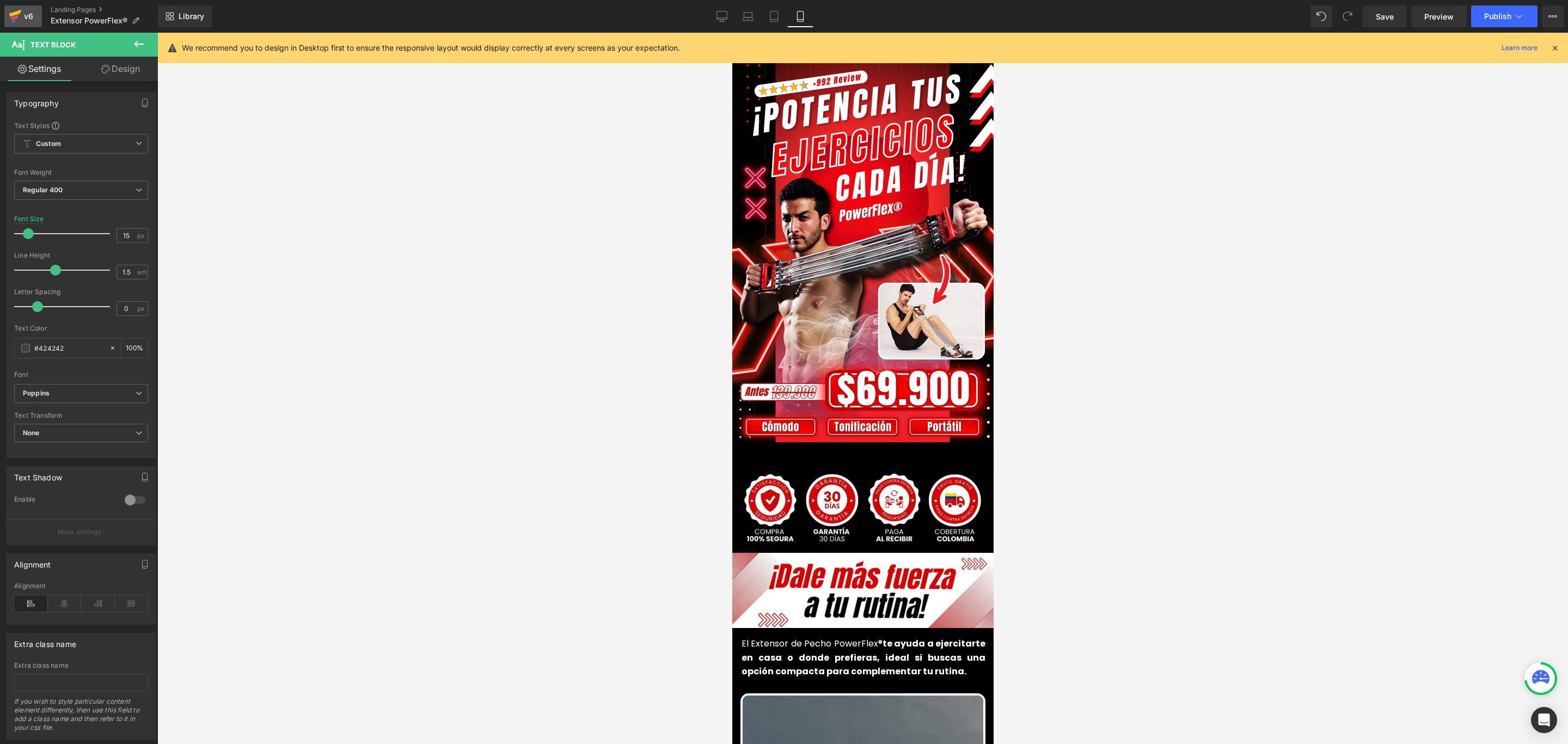
click at [28, 15] on div "v6" at bounding box center [28, 16] width 13 height 14
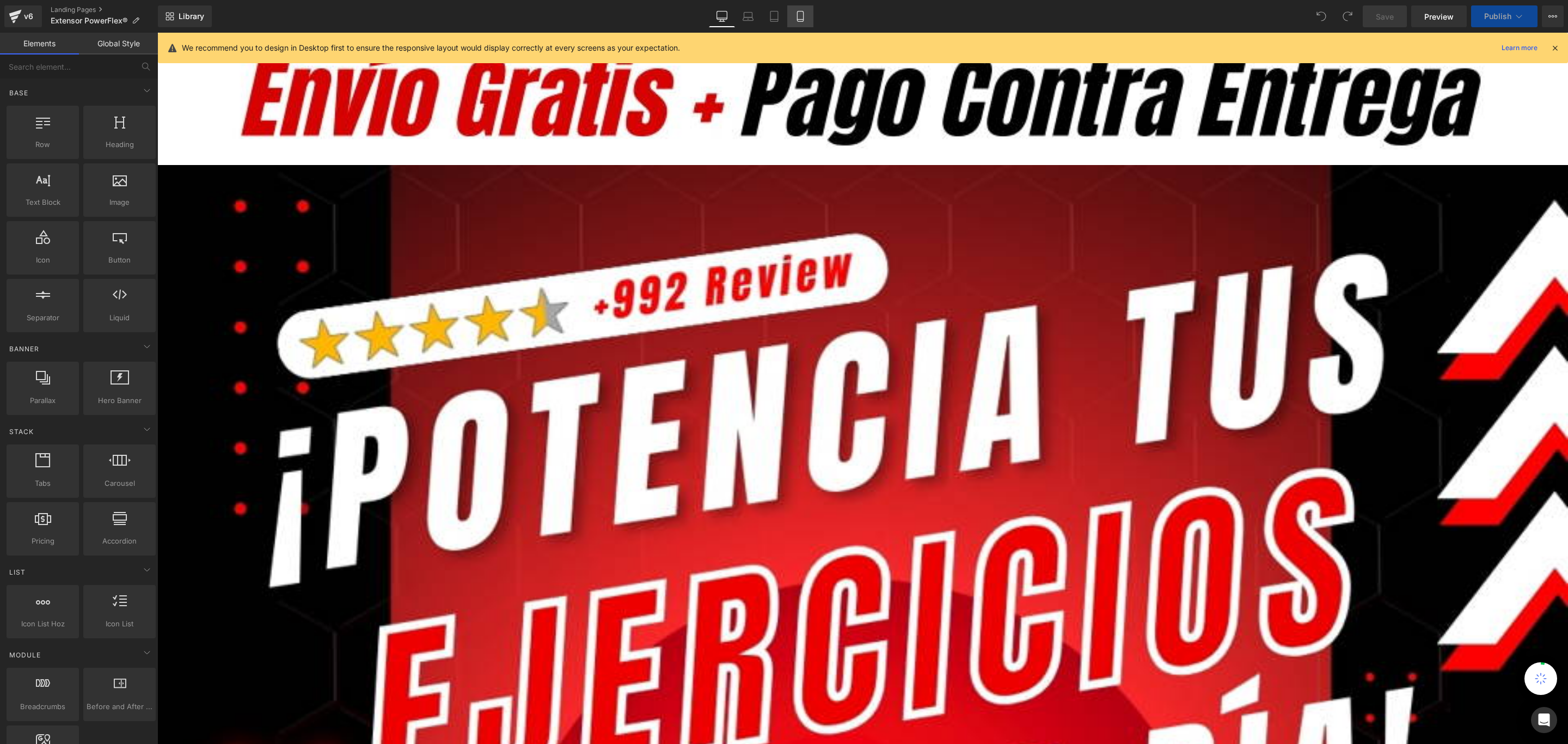
click at [806, 16] on icon at bounding box center [800, 16] width 11 height 11
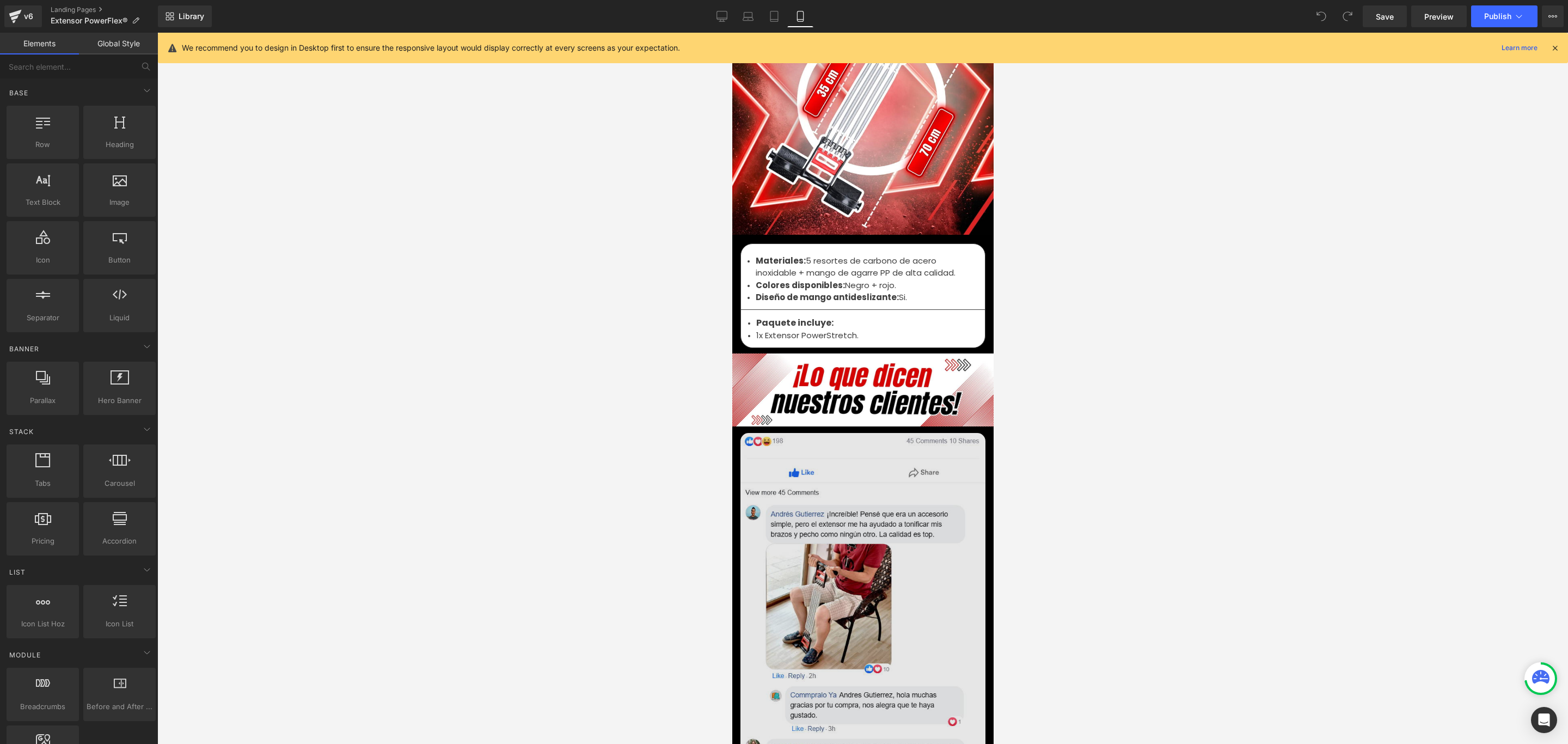
scroll to position [3594, 0]
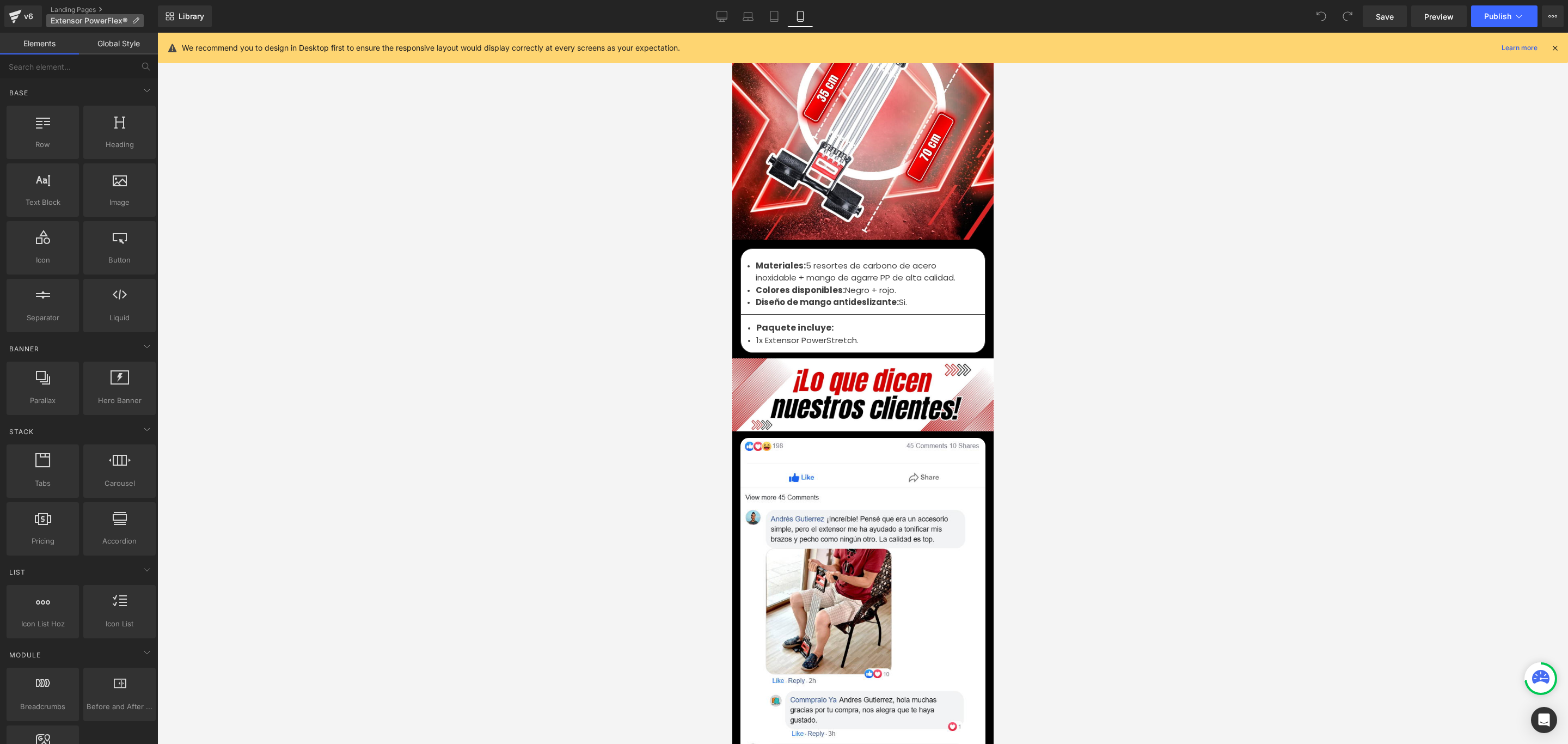
click at [134, 25] on p "Extensor PowerFlex®" at bounding box center [95, 20] width 98 height 13
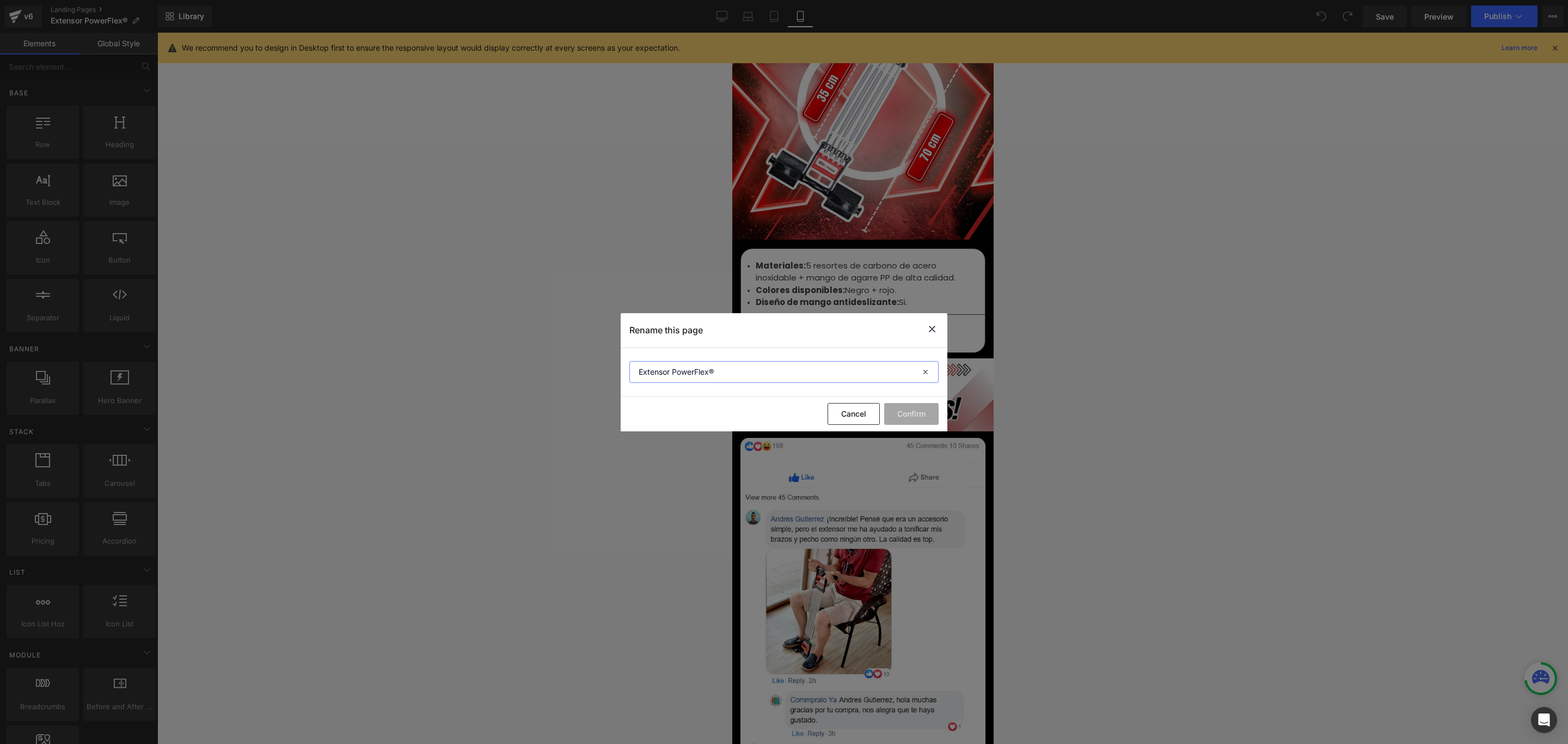
drag, startPoint x: 737, startPoint y: 370, endPoint x: 599, endPoint y: 367, distance: 138.0
click at [599, 367] on div "Rename this page Extensor PowerFlex® Cancel Confirm" at bounding box center [784, 372] width 1568 height 744
click at [933, 329] on icon at bounding box center [932, 329] width 13 height 13
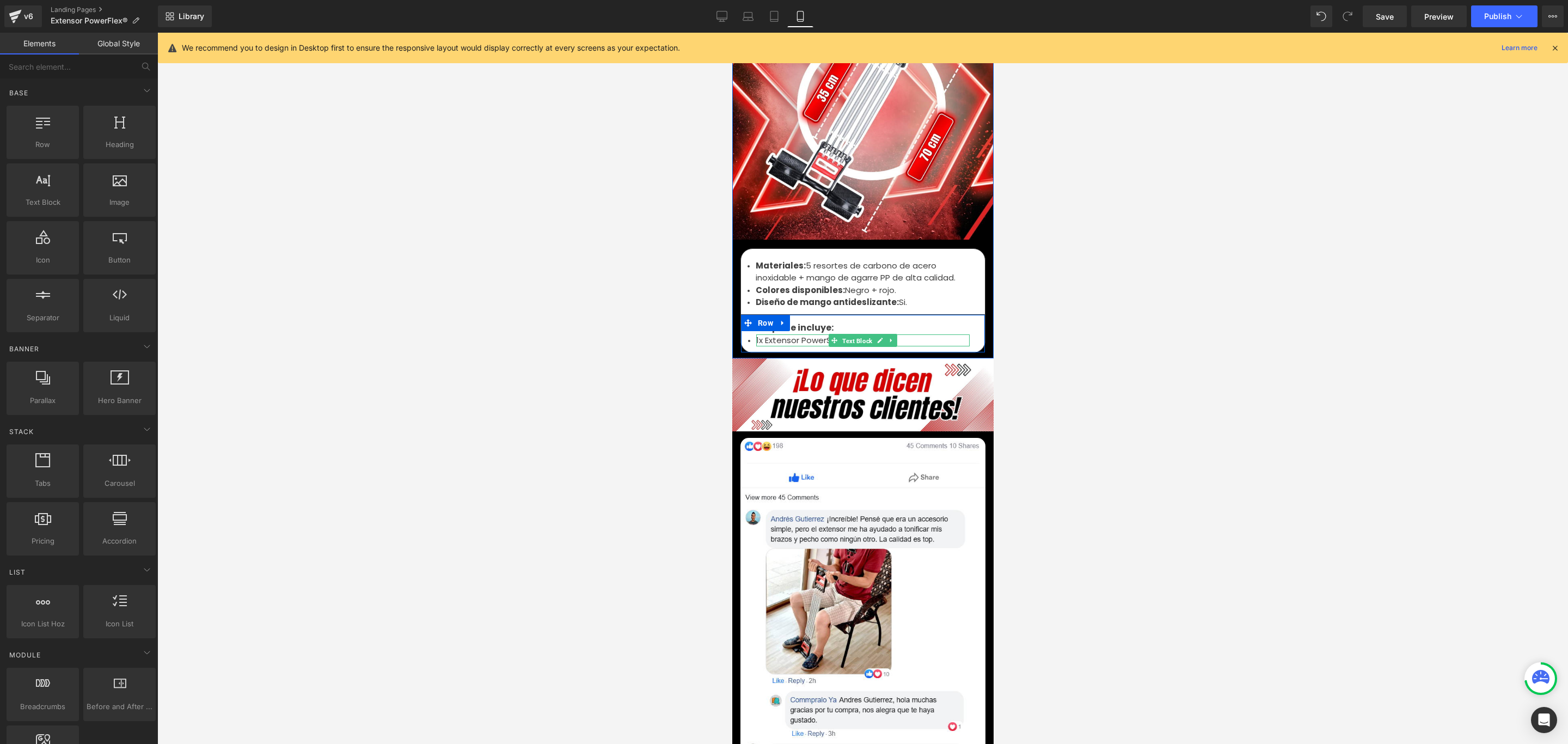
click at [866, 334] on span "Text Block" at bounding box center [856, 341] width 35 height 13
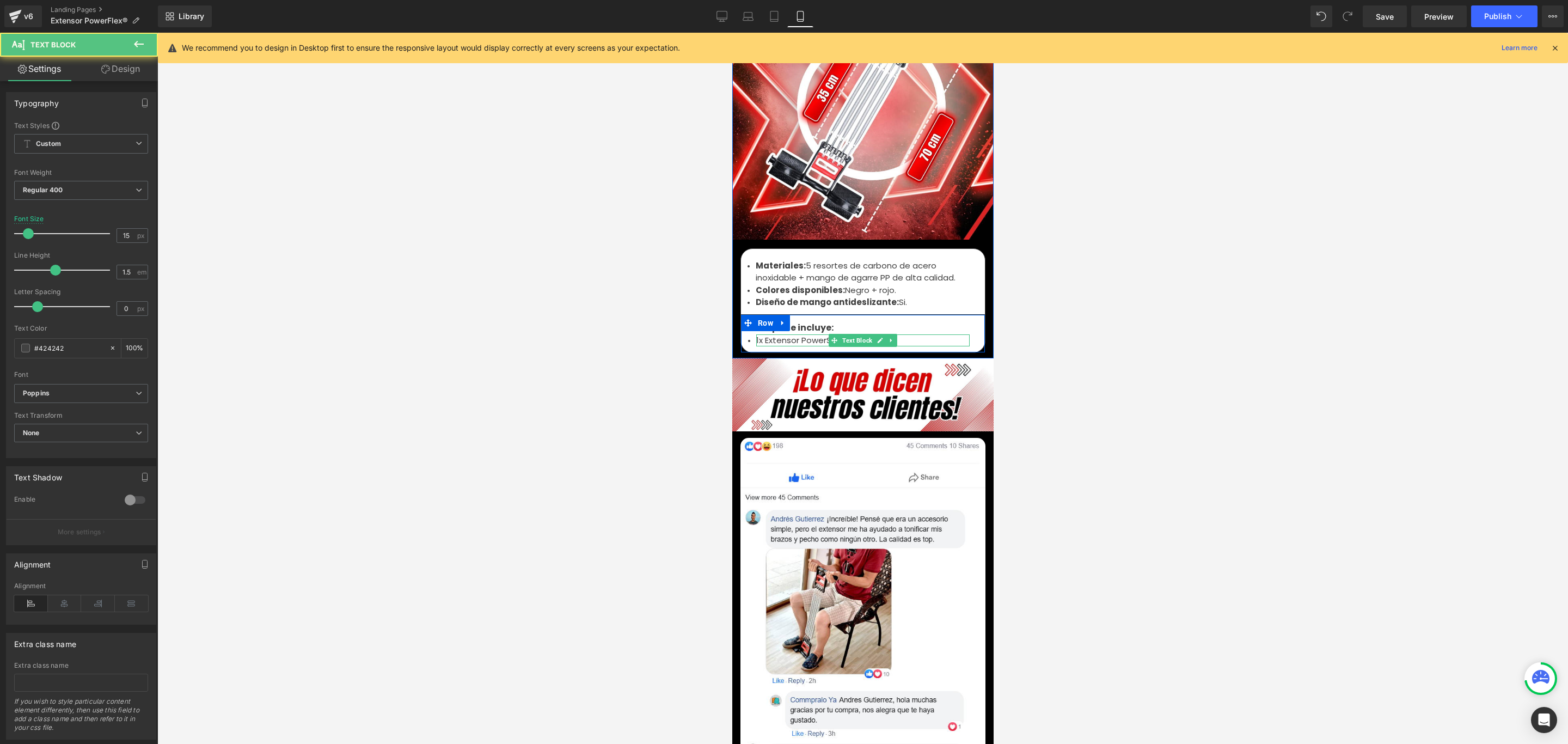
click at [917, 334] on li "1x Extensor PowerStretch." at bounding box center [863, 341] width 213 height 13
drag, startPoint x: 872, startPoint y: 316, endPoint x: 796, endPoint y: 316, distance: 76.0
click at [796, 334] on li "1x Extensor PowerStretch." at bounding box center [863, 341] width 213 height 13
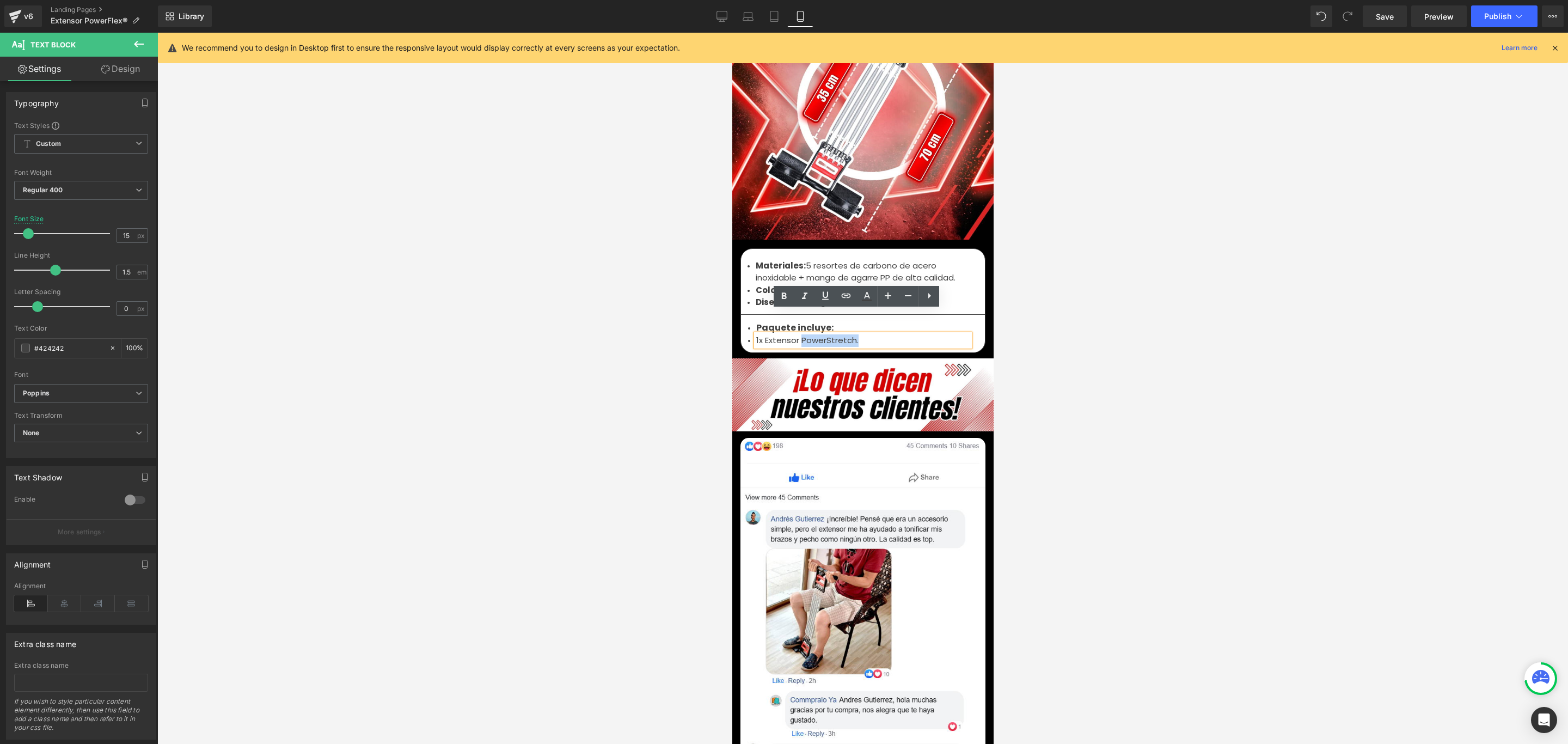
paste div
click at [790, 334] on li "1x Extensor Extensor PowerFlex®" at bounding box center [863, 341] width 213 height 13
click at [794, 334] on li "1x Extensor Extensor PowerFlex®" at bounding box center [863, 341] width 213 height 13
click at [1051, 295] on div at bounding box center [863, 388] width 1411 height 711
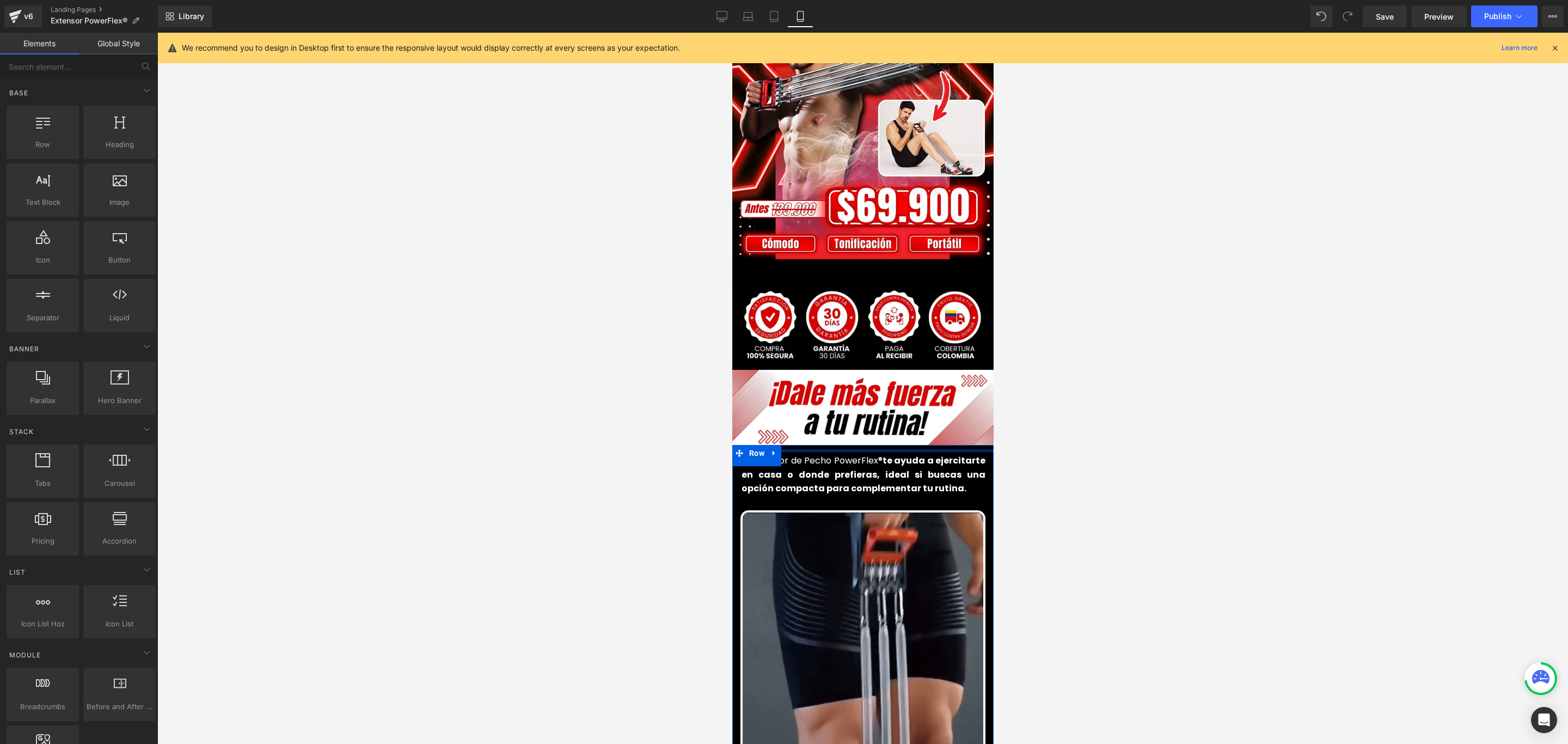
scroll to position [0, 0]
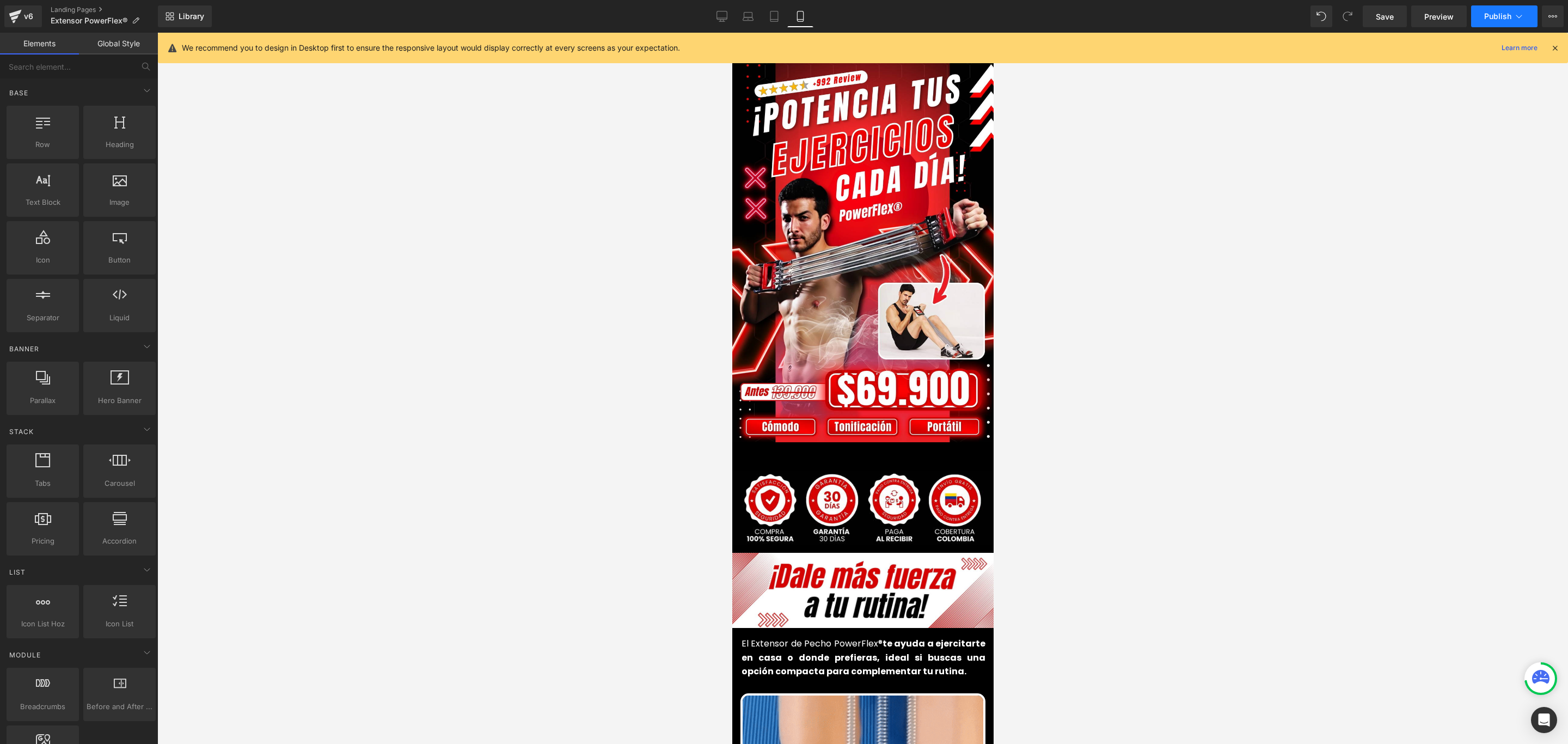
click at [1502, 22] on button "Publish" at bounding box center [1504, 16] width 66 height 22
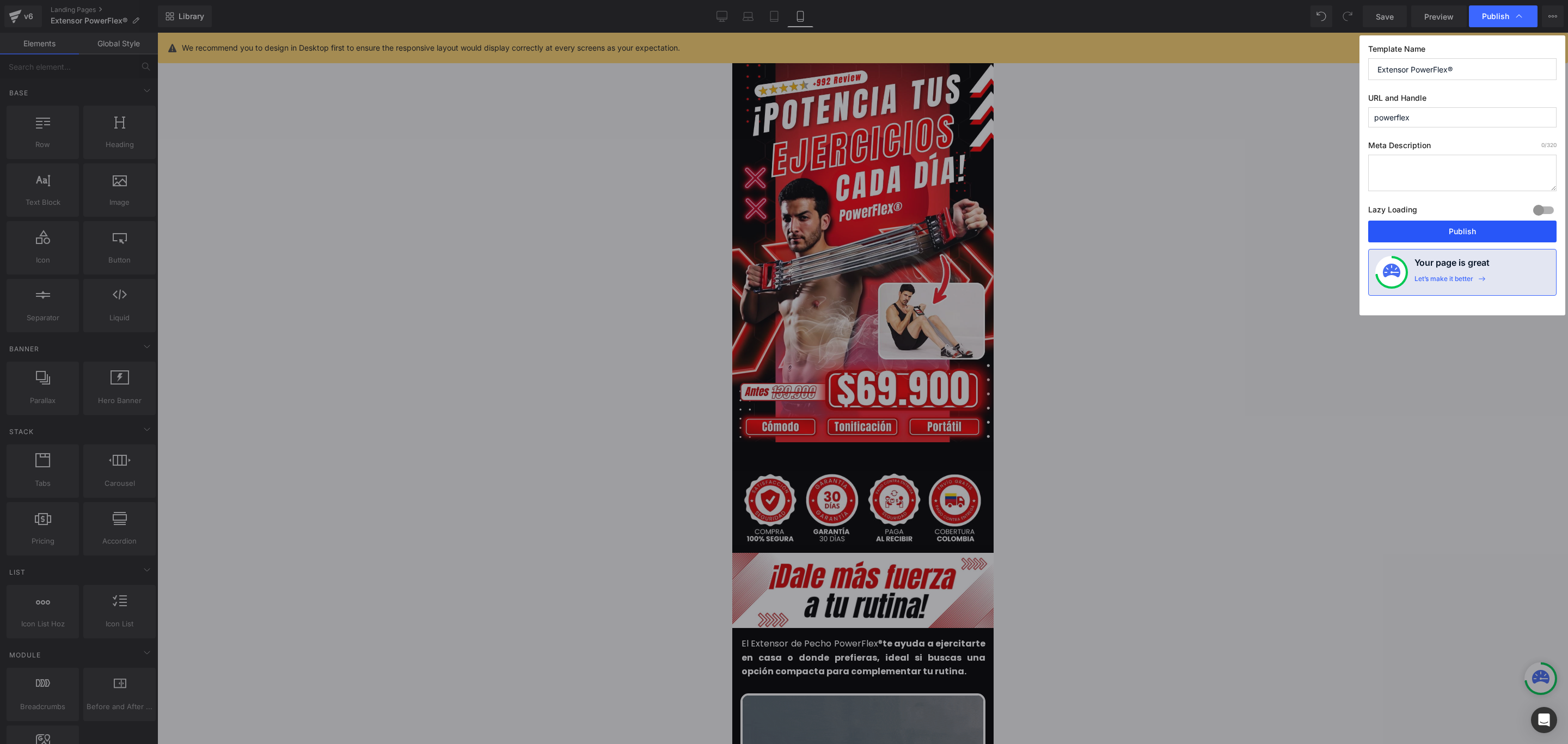
click at [1458, 234] on button "Publish" at bounding box center [1462, 231] width 189 height 22
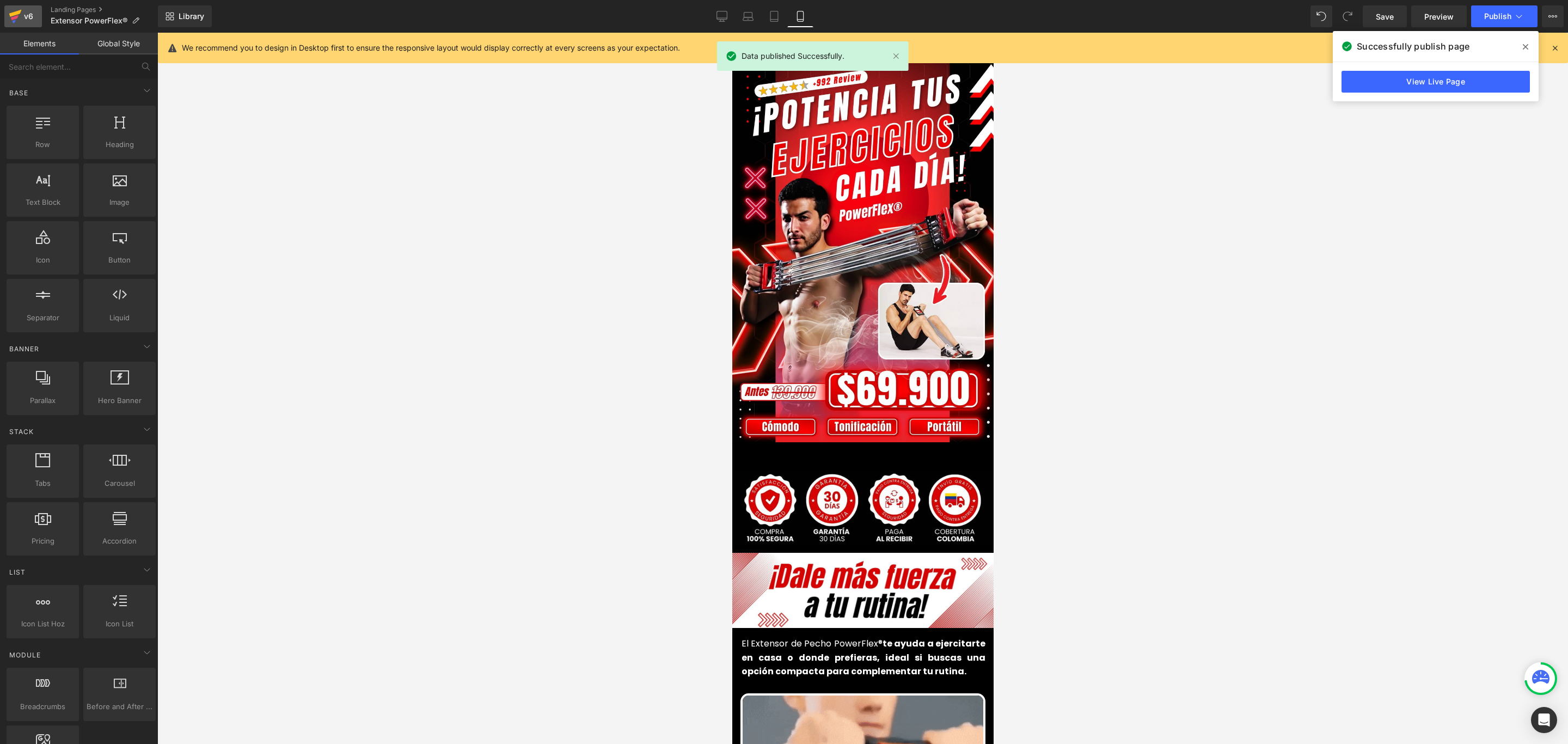
click at [23, 20] on div "v6" at bounding box center [28, 16] width 13 height 14
